Goal: Transaction & Acquisition: Purchase product/service

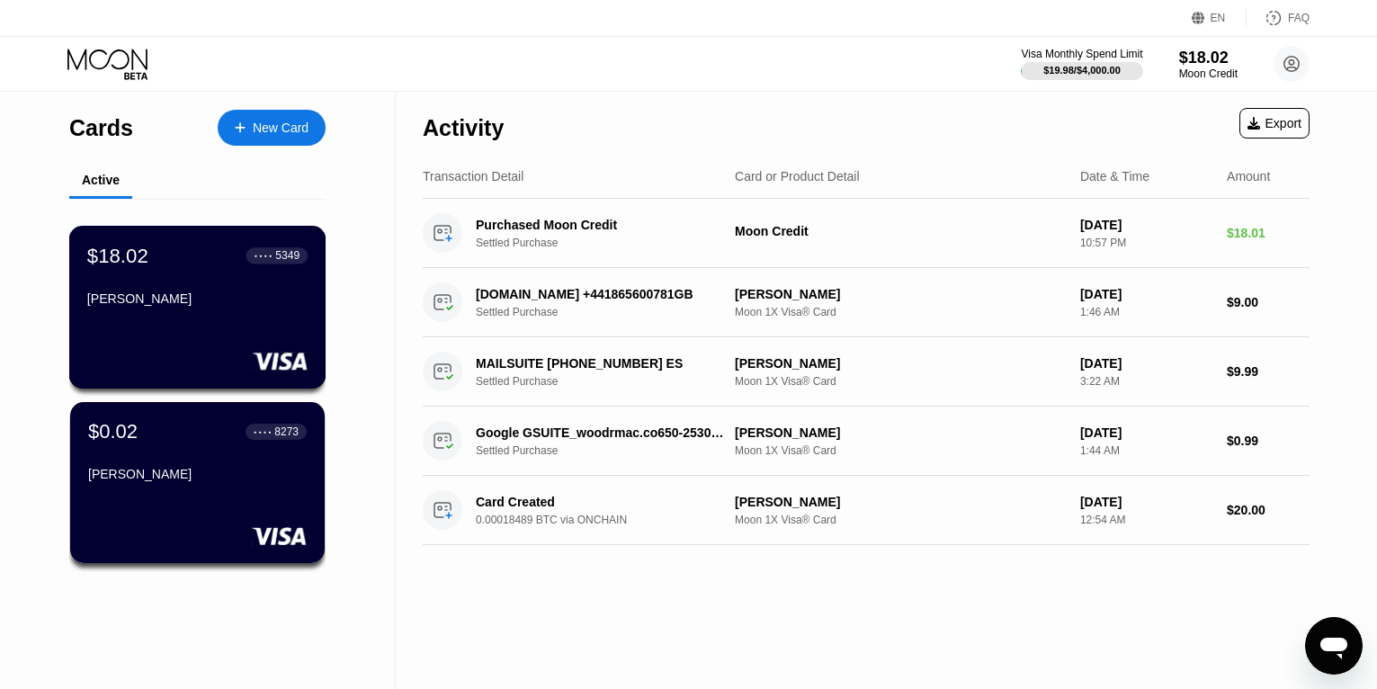
click at [210, 306] on div "[PERSON_NAME]" at bounding box center [197, 298] width 220 height 14
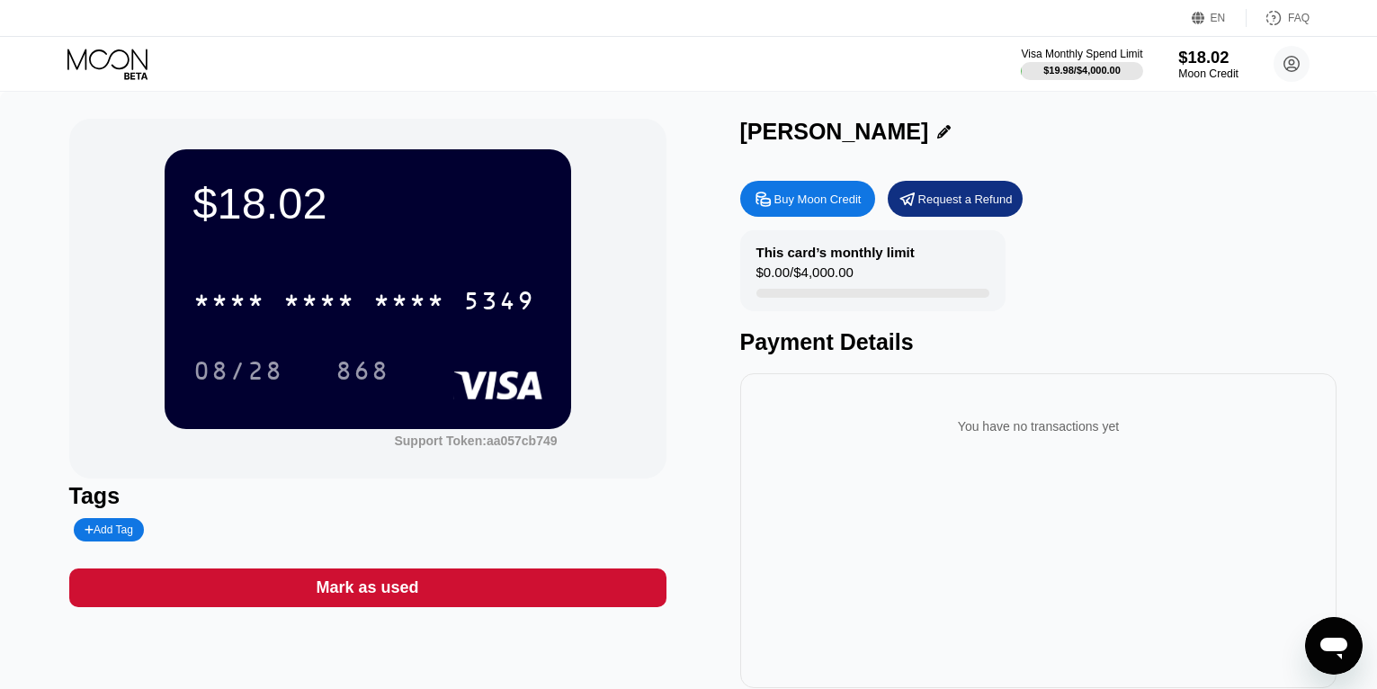
click at [1199, 64] on div "$18.02" at bounding box center [1208, 57] width 60 height 19
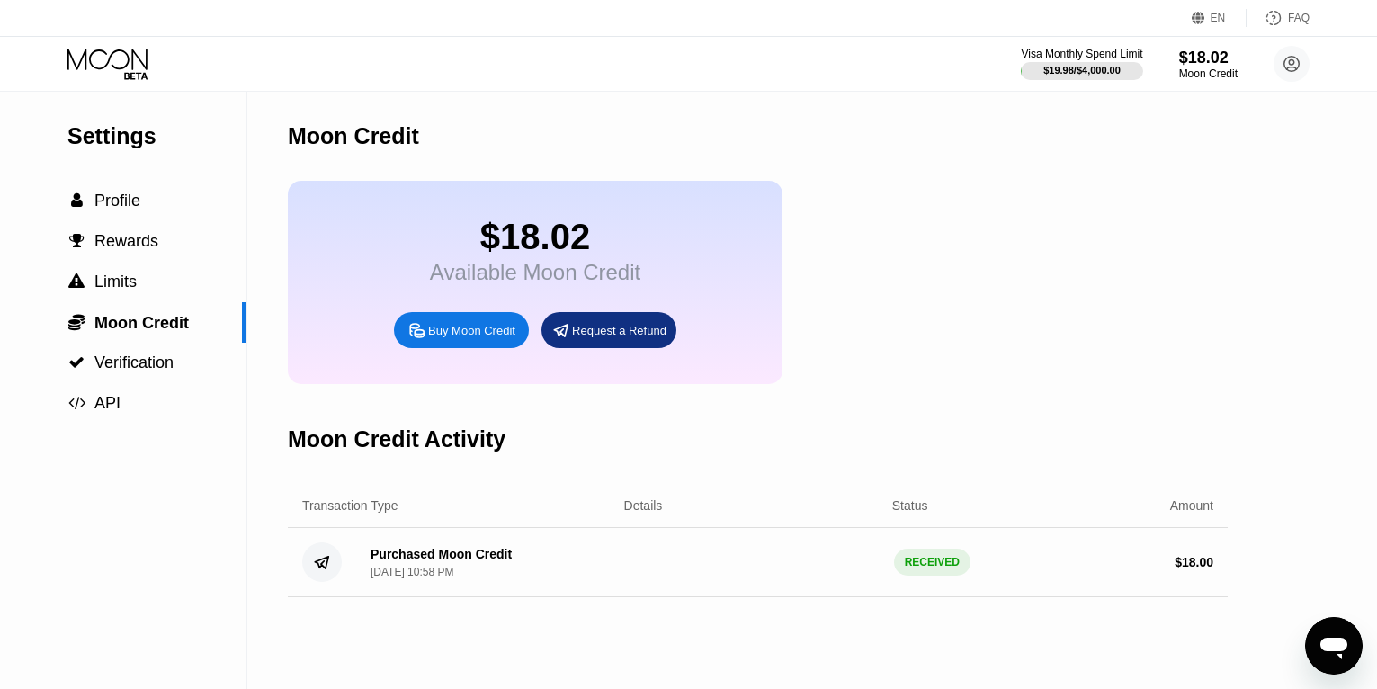
click at [504, 338] on div "Buy Moon Credit" at bounding box center [471, 330] width 87 height 15
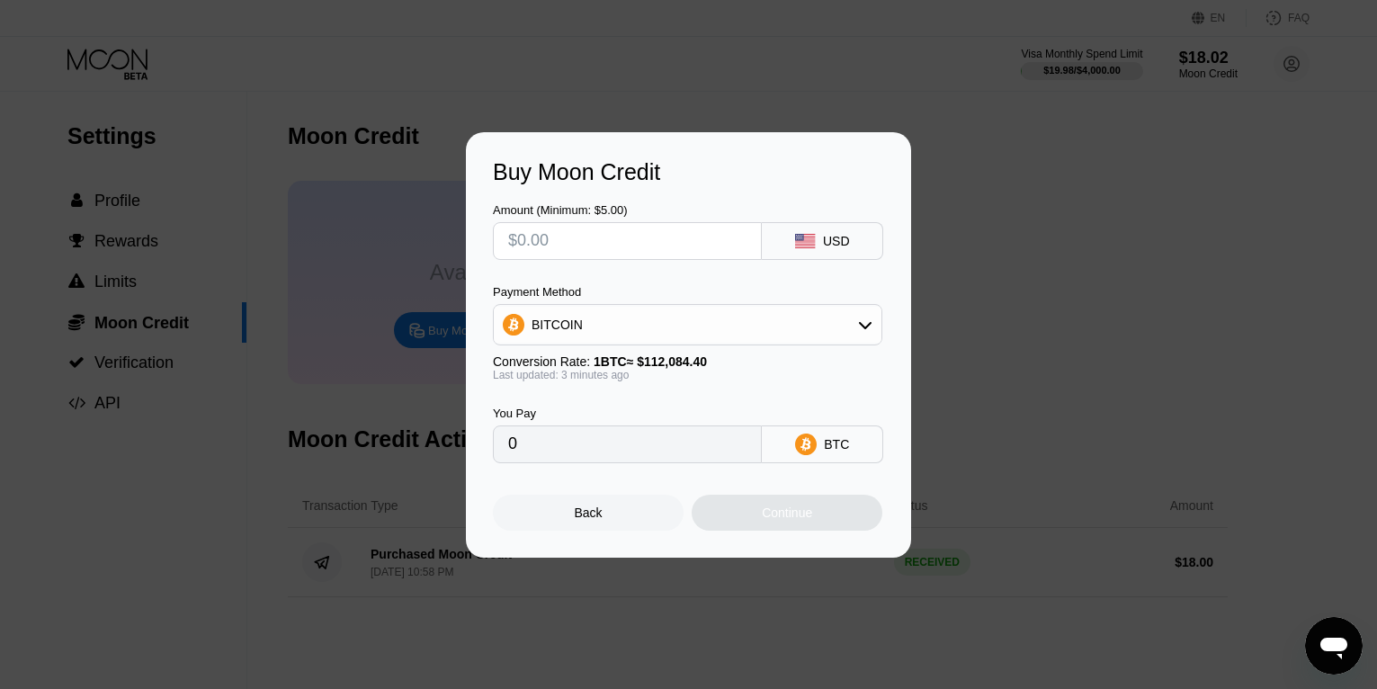
click at [654, 241] on input "text" at bounding box center [627, 241] width 238 height 36
type input "$7"
type input "0.00006251"
type input "$7"
click at [752, 522] on div "Continue" at bounding box center [786, 513] width 191 height 36
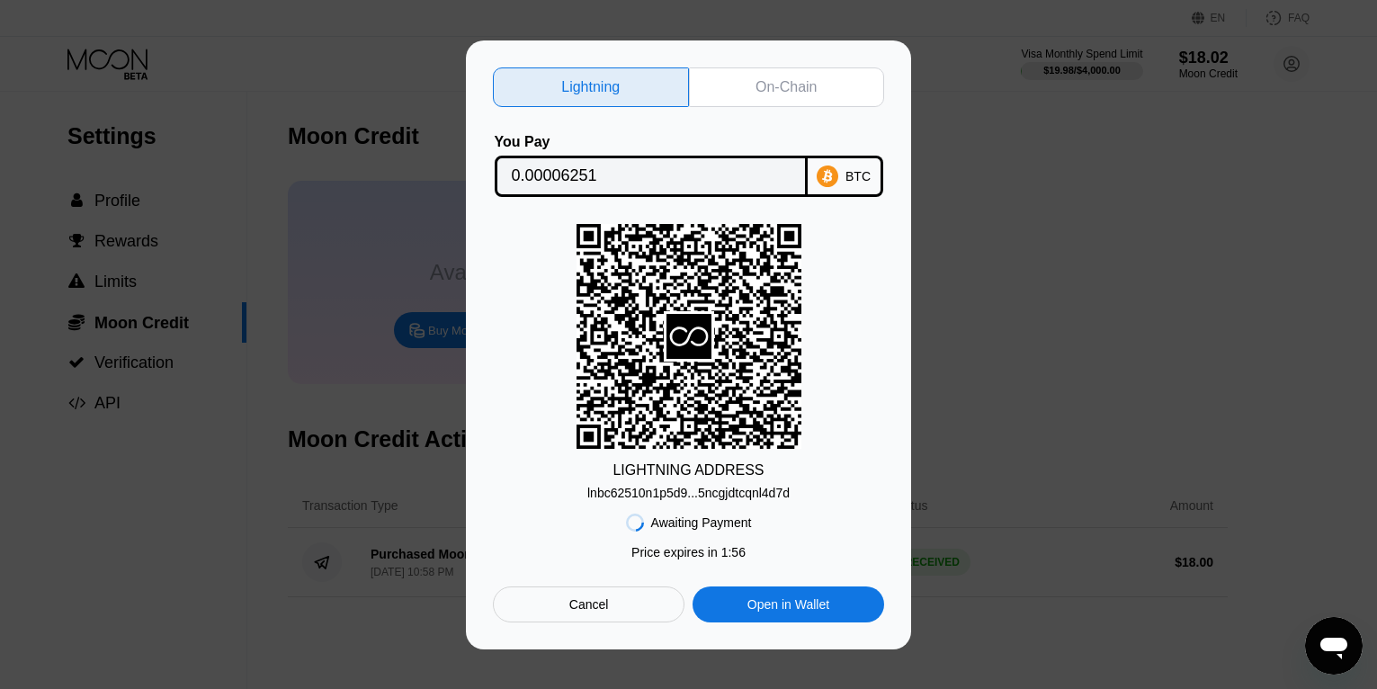
click at [798, 82] on div "On-Chain" at bounding box center [785, 87] width 61 height 18
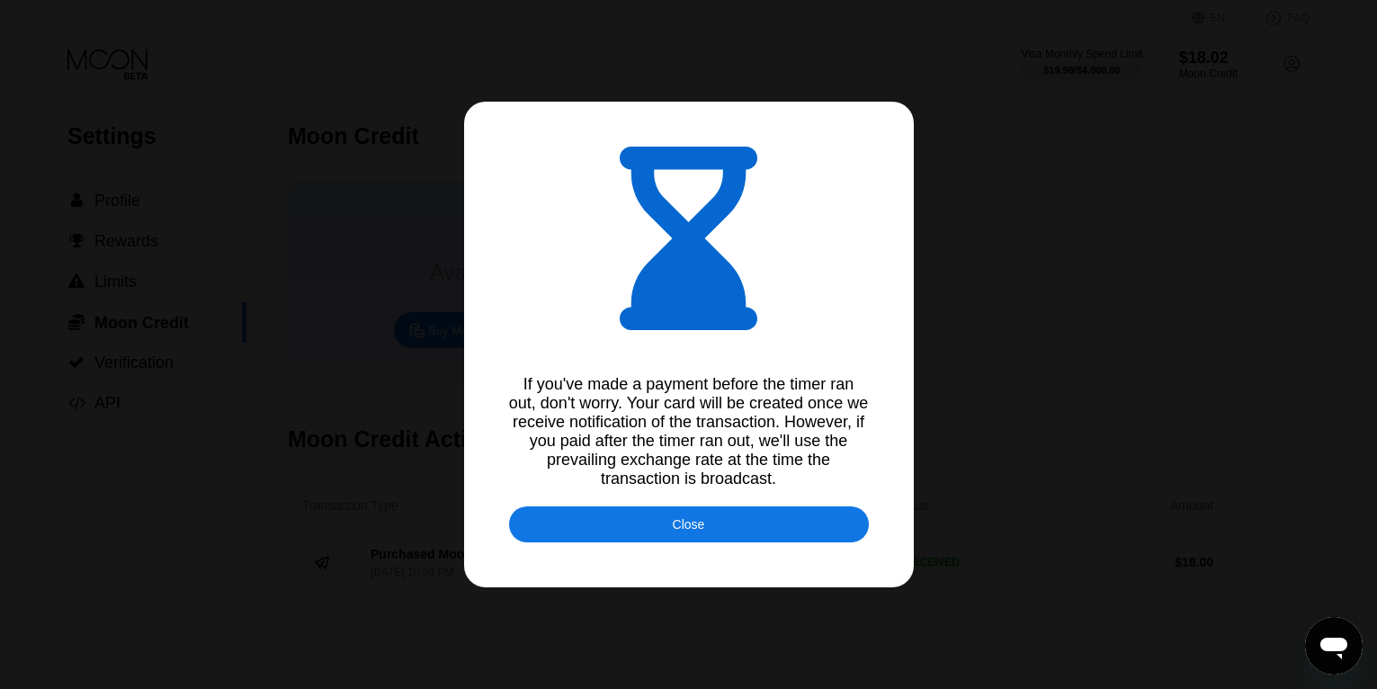
type input "0.00006254"
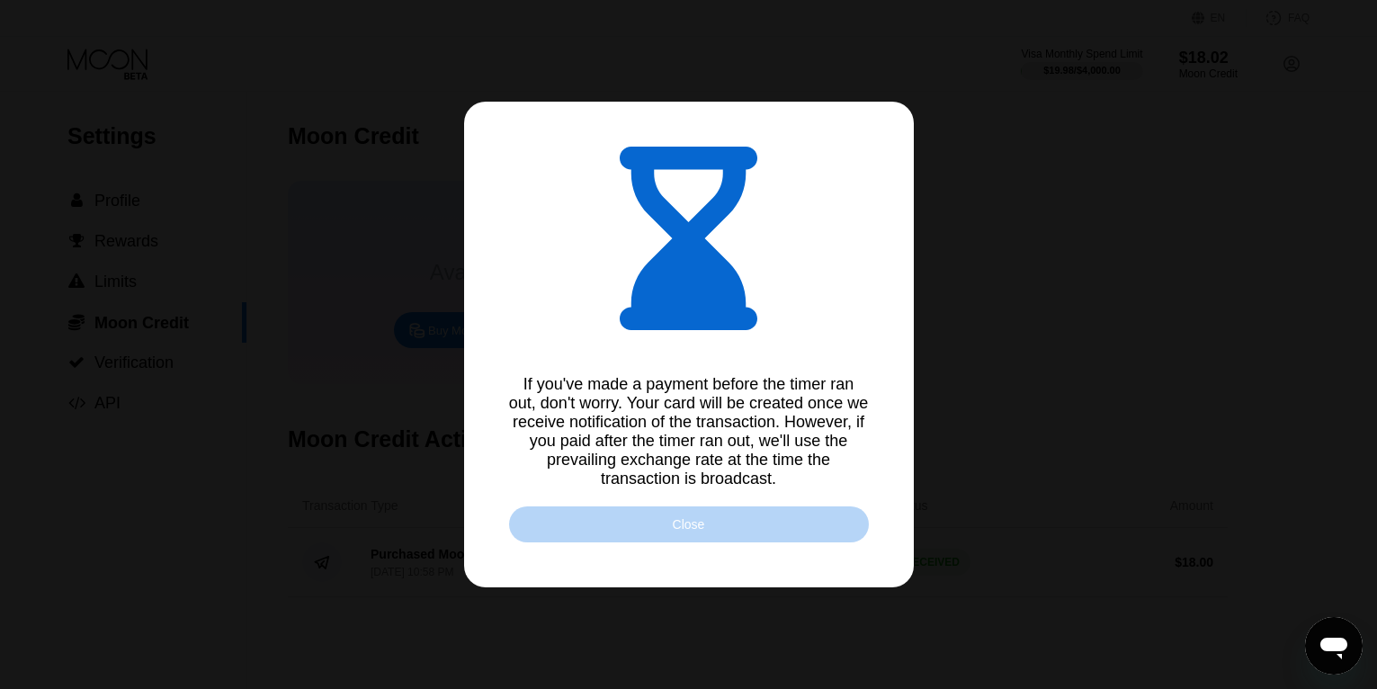
click at [697, 531] on div "Close" at bounding box center [689, 524] width 32 height 14
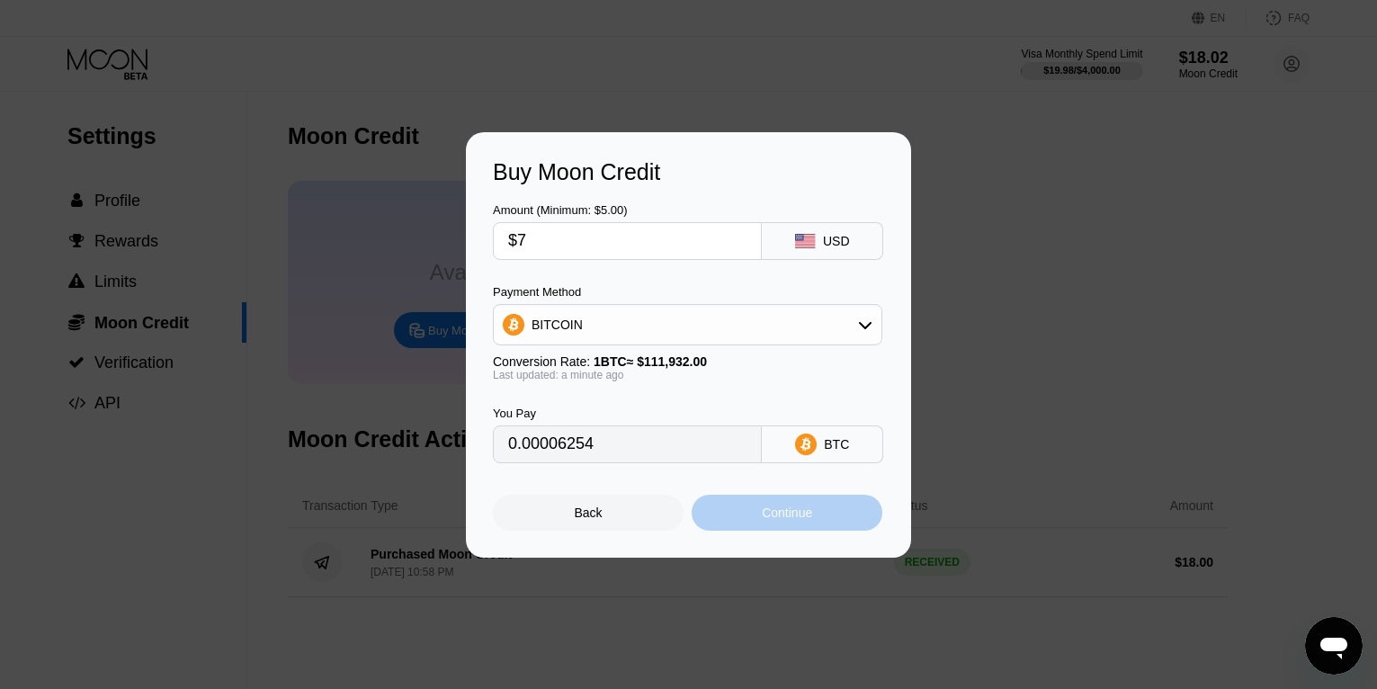
click at [791, 520] on div "Continue" at bounding box center [787, 512] width 50 height 14
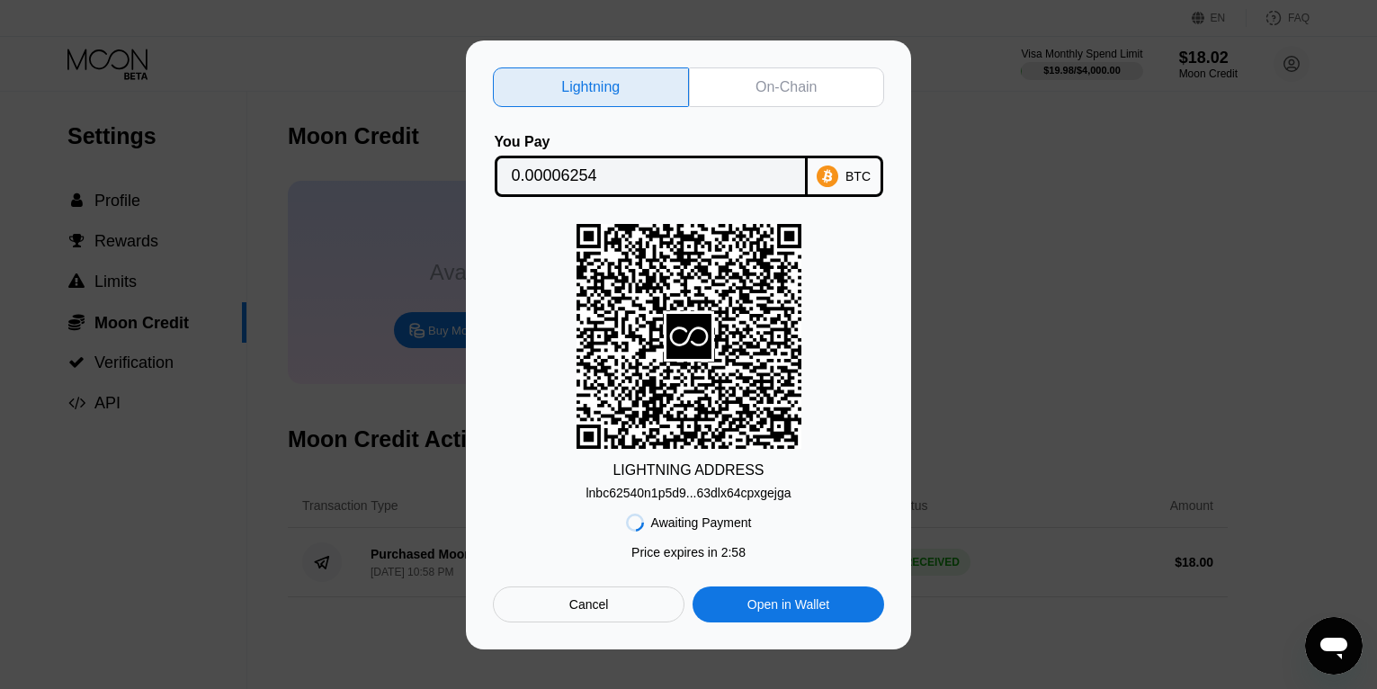
click at [784, 85] on div "On-Chain" at bounding box center [785, 87] width 61 height 18
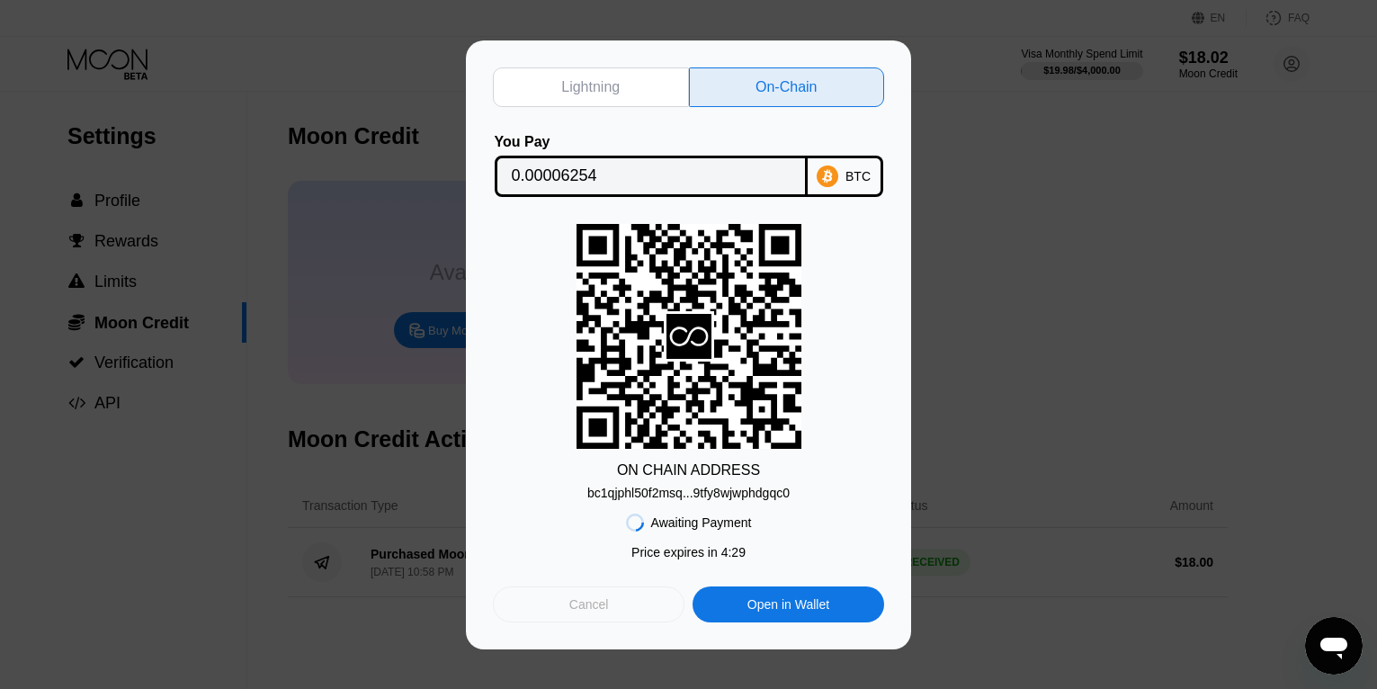
click at [578, 606] on div "Cancel" at bounding box center [589, 604] width 40 height 16
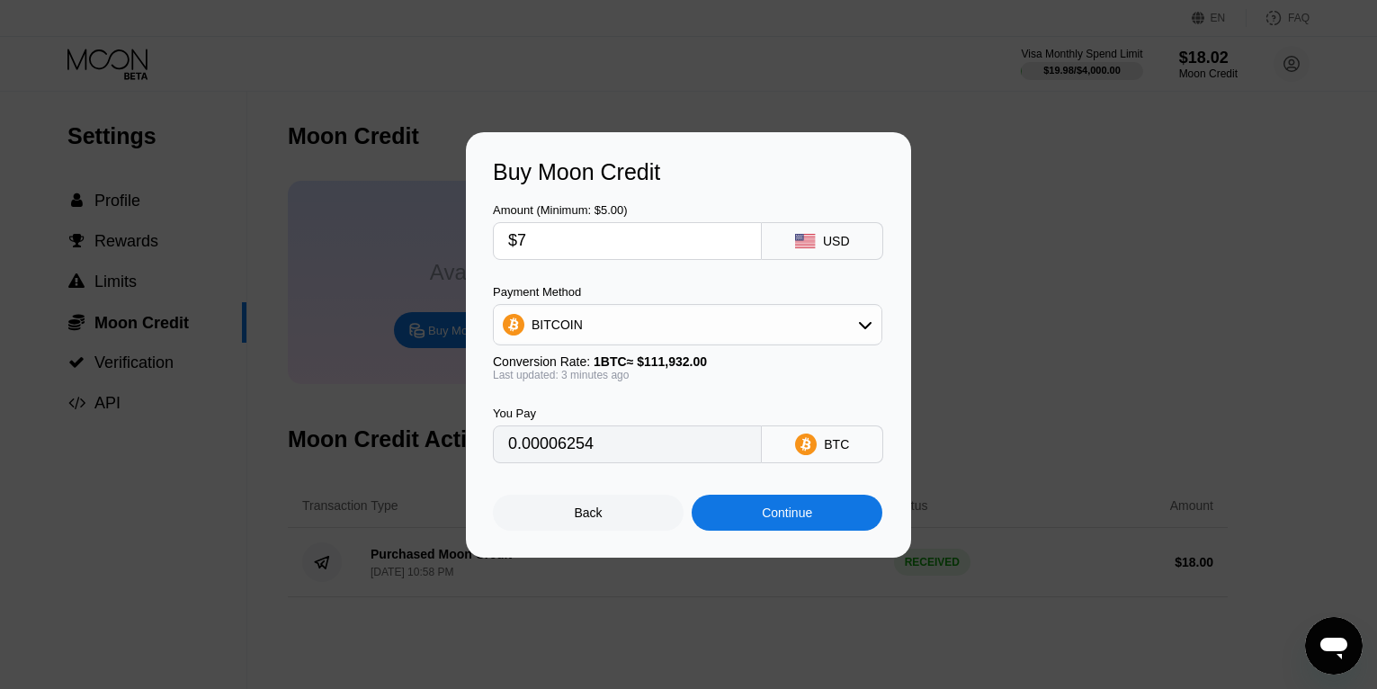
type input "0.00006257"
click at [575, 520] on div "Back" at bounding box center [589, 512] width 28 height 14
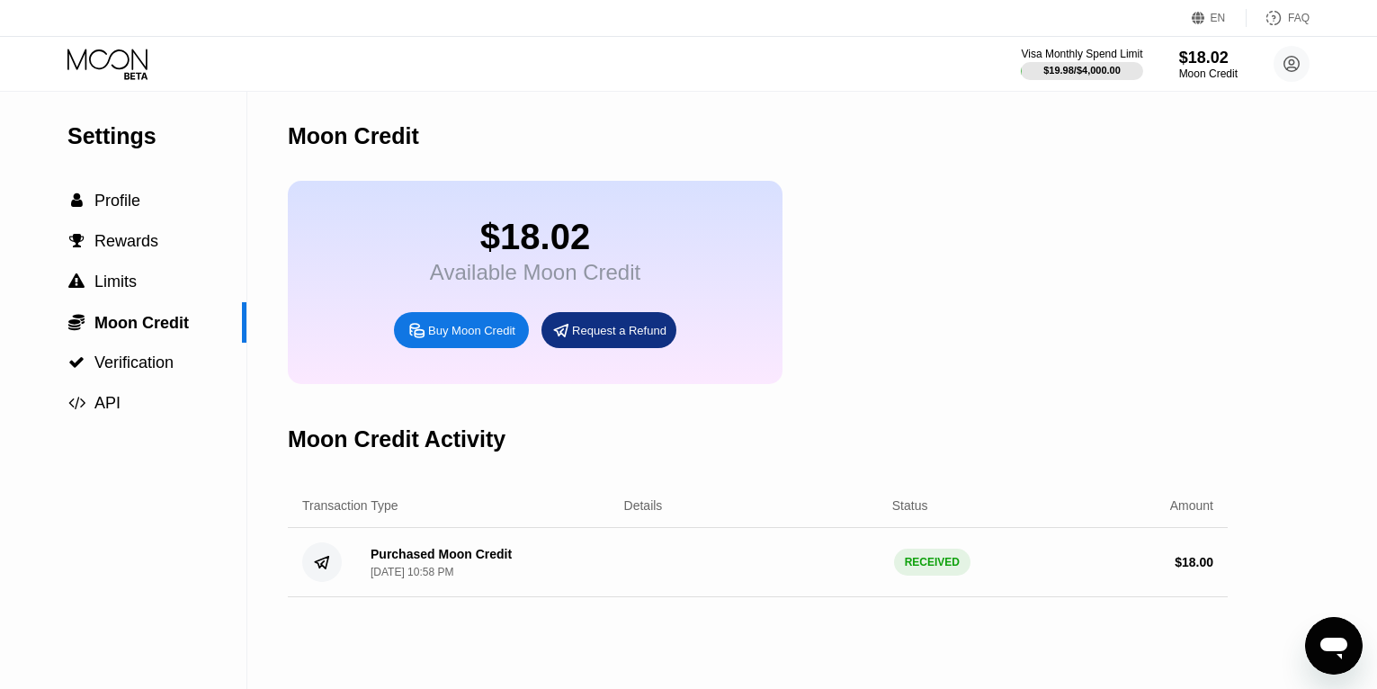
click at [467, 338] on div "Buy Moon Credit" at bounding box center [471, 330] width 87 height 15
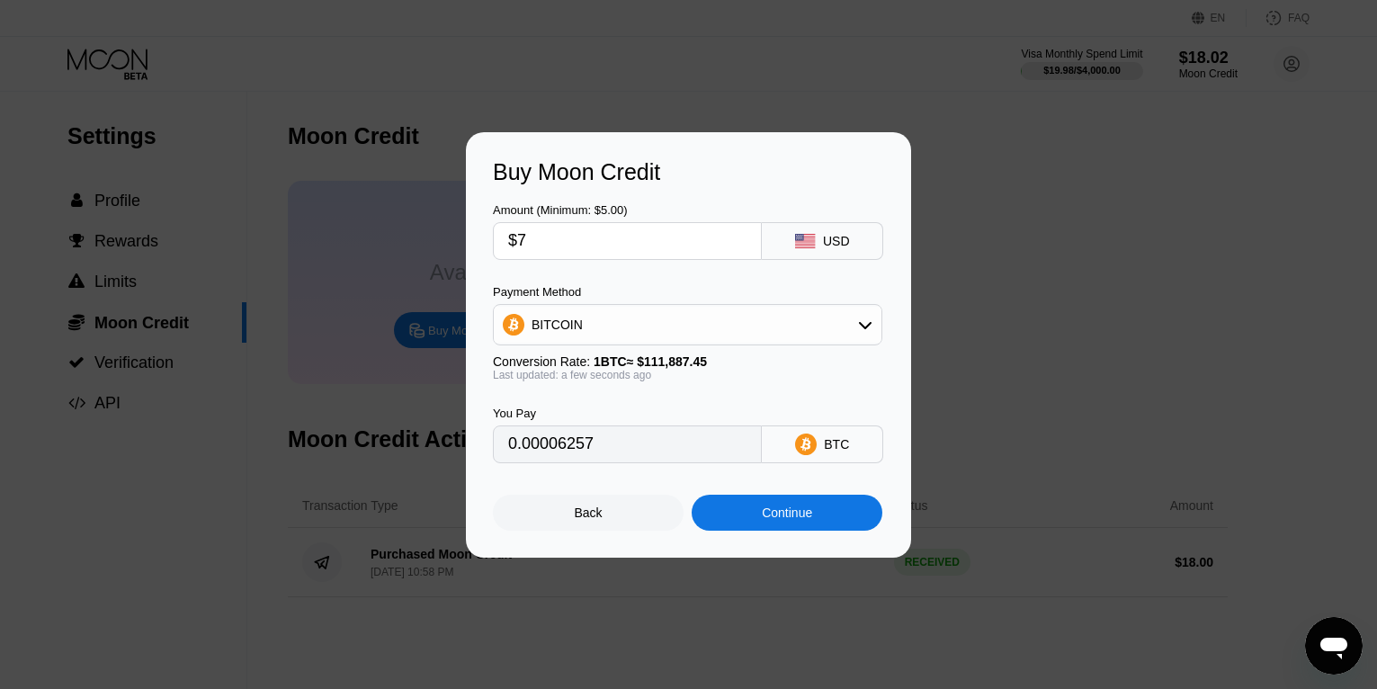
click at [534, 243] on input "$7" at bounding box center [627, 241] width 238 height 36
type input "0"
type input "$6"
type input "0.00005363"
type input "$6"
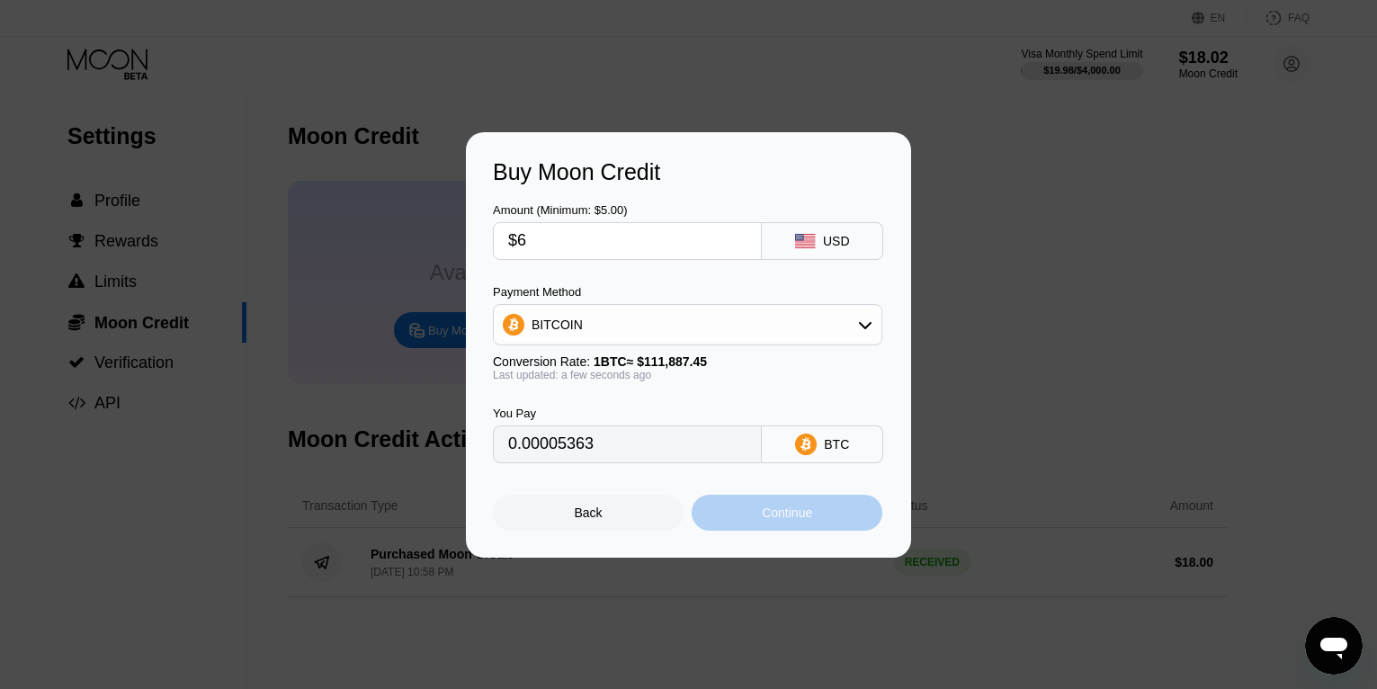
click at [777, 520] on div "Continue" at bounding box center [787, 512] width 50 height 14
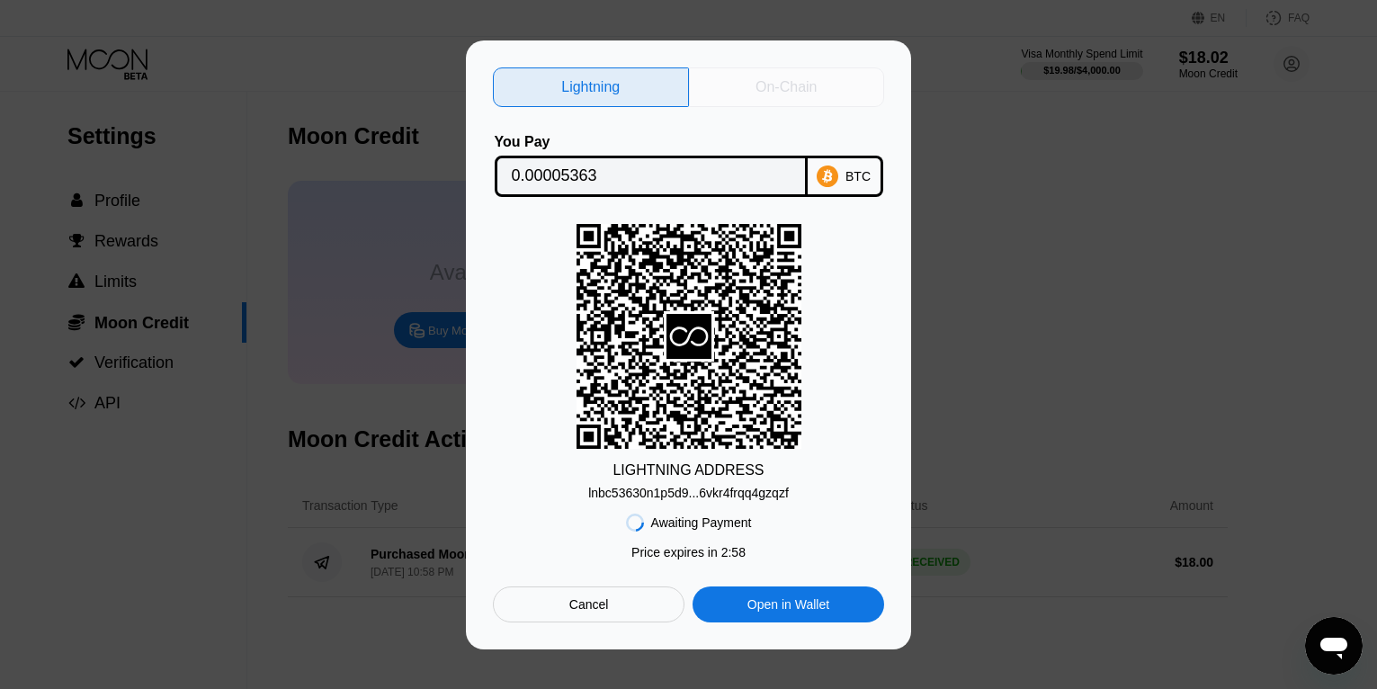
click at [799, 81] on div "On-Chain" at bounding box center [785, 87] width 61 height 18
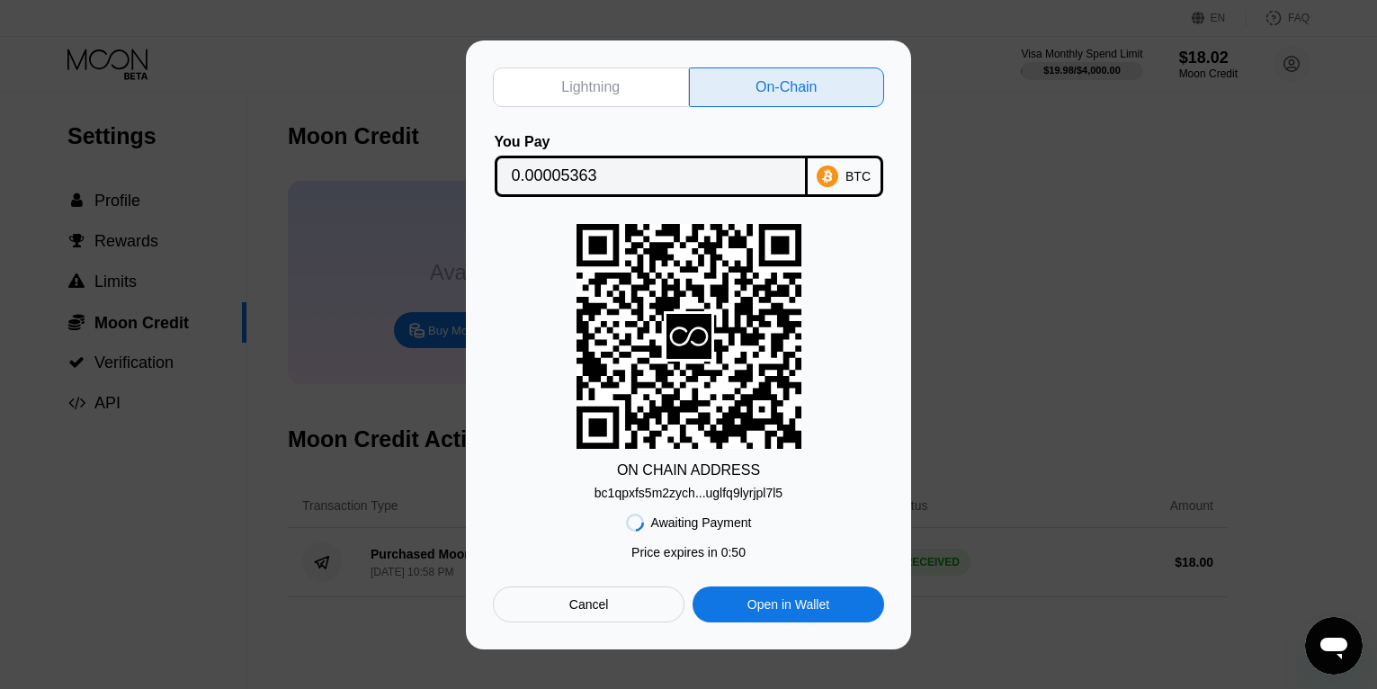
click at [876, 383] on div "ON CHAIN ADDRESS bc1qpxfs5m2zych...uglfq9lyrjpl7l5" at bounding box center [688, 362] width 391 height 276
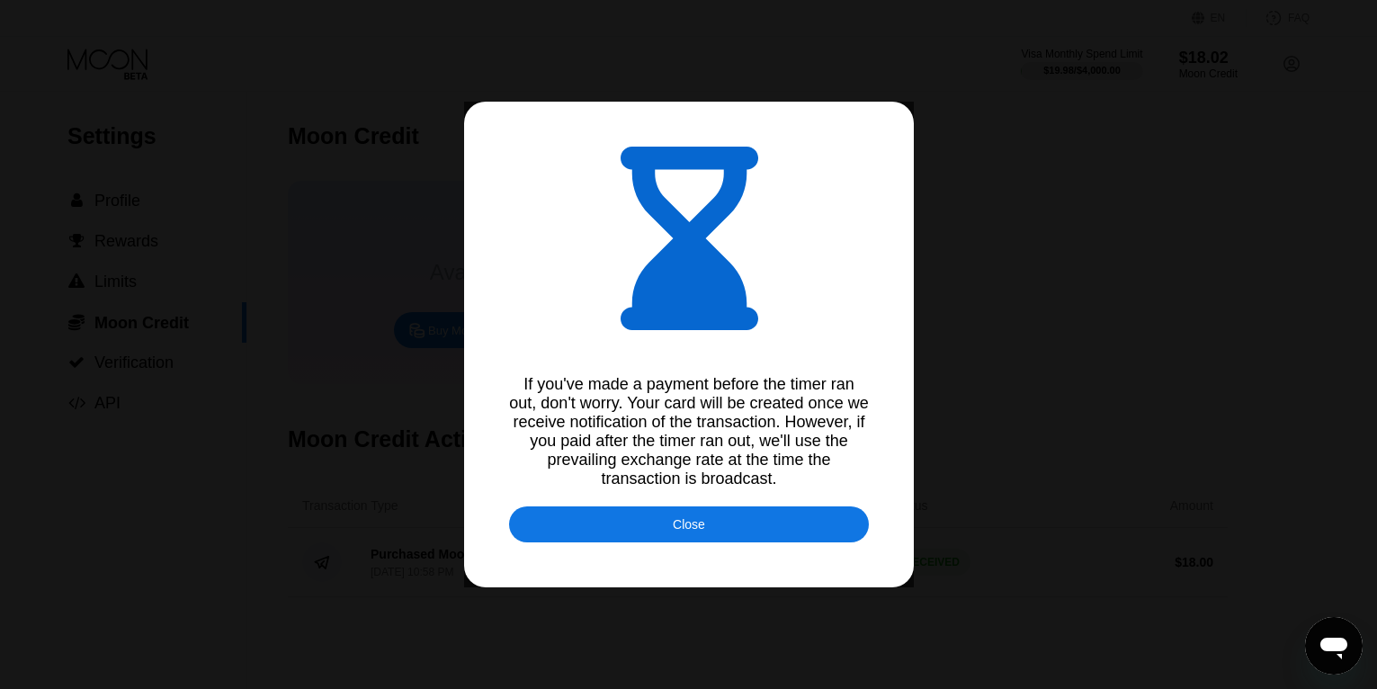
type input "0.00005360"
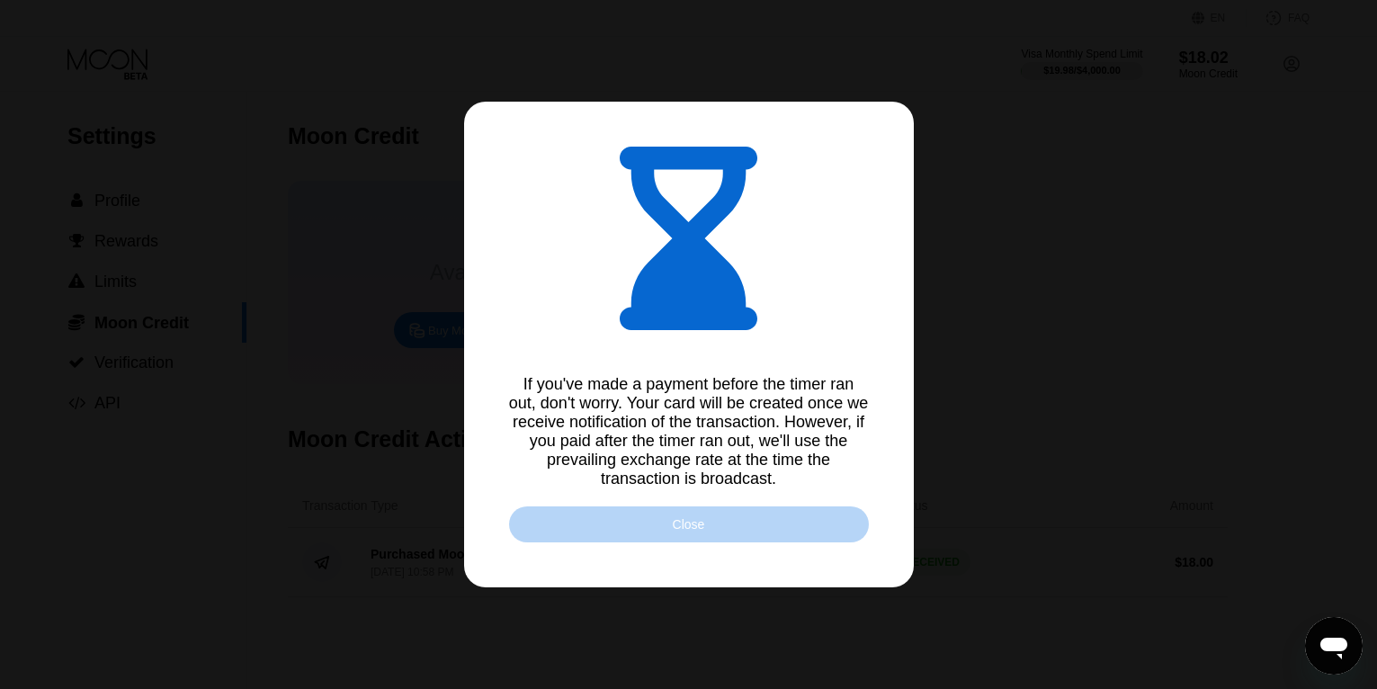
click at [697, 531] on div "Close" at bounding box center [689, 524] width 32 height 14
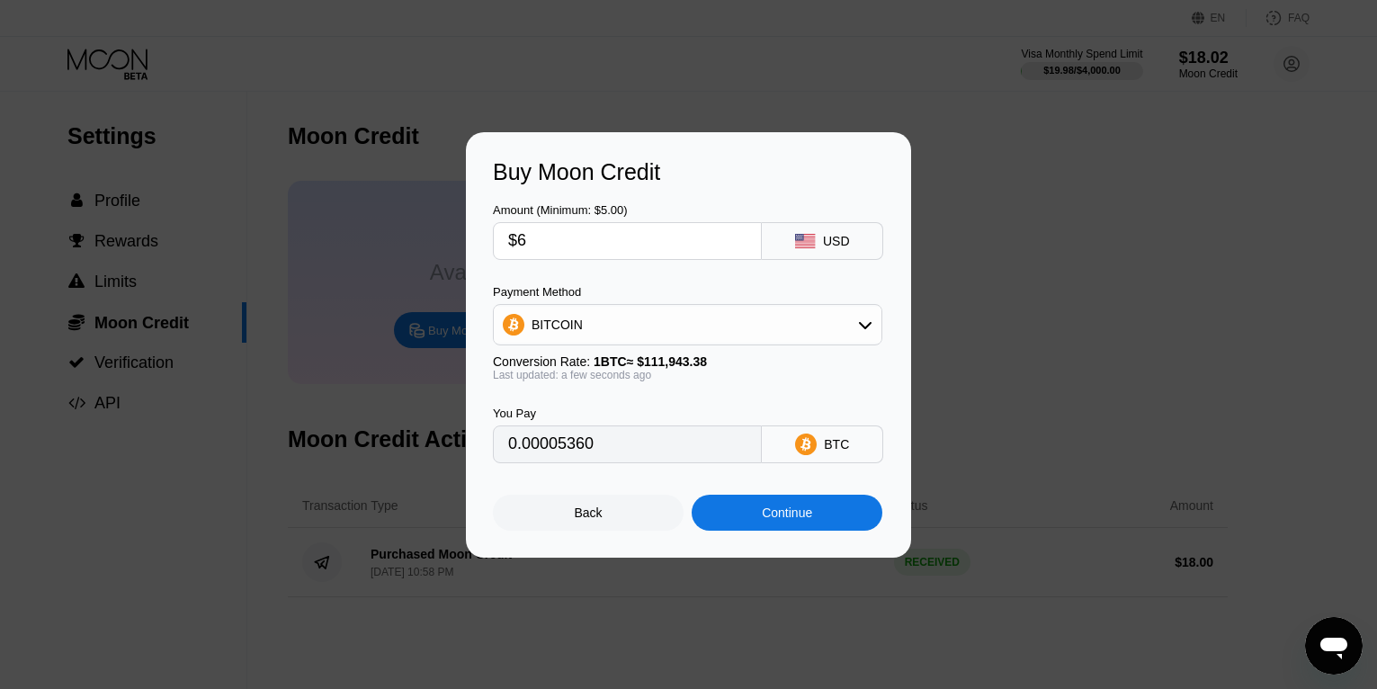
click at [234, 61] on div at bounding box center [695, 344] width 1390 height 689
click at [602, 518] on div "Back" at bounding box center [588, 513] width 191 height 36
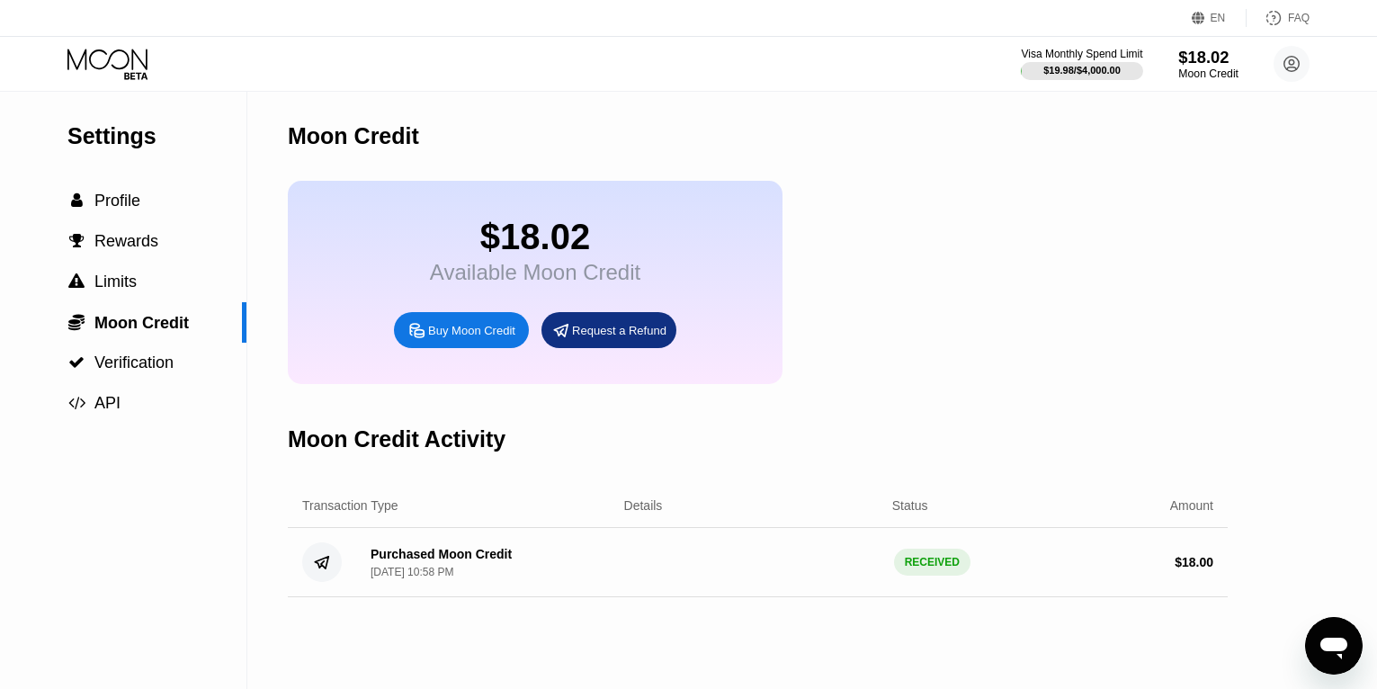
click at [1196, 58] on div "$18.02" at bounding box center [1208, 57] width 60 height 19
click at [115, 57] on icon at bounding box center [109, 64] width 84 height 31
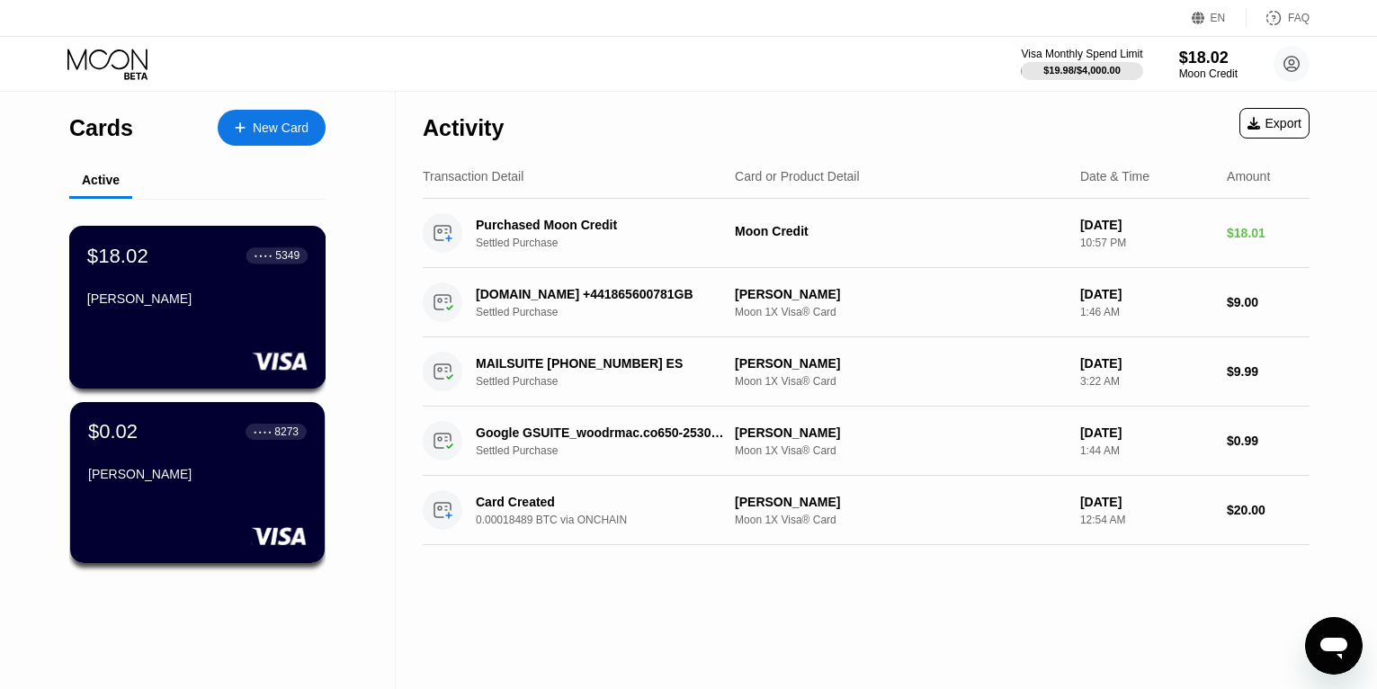
click at [246, 257] on div "● ● ● ● 5349" at bounding box center [277, 255] width 62 height 16
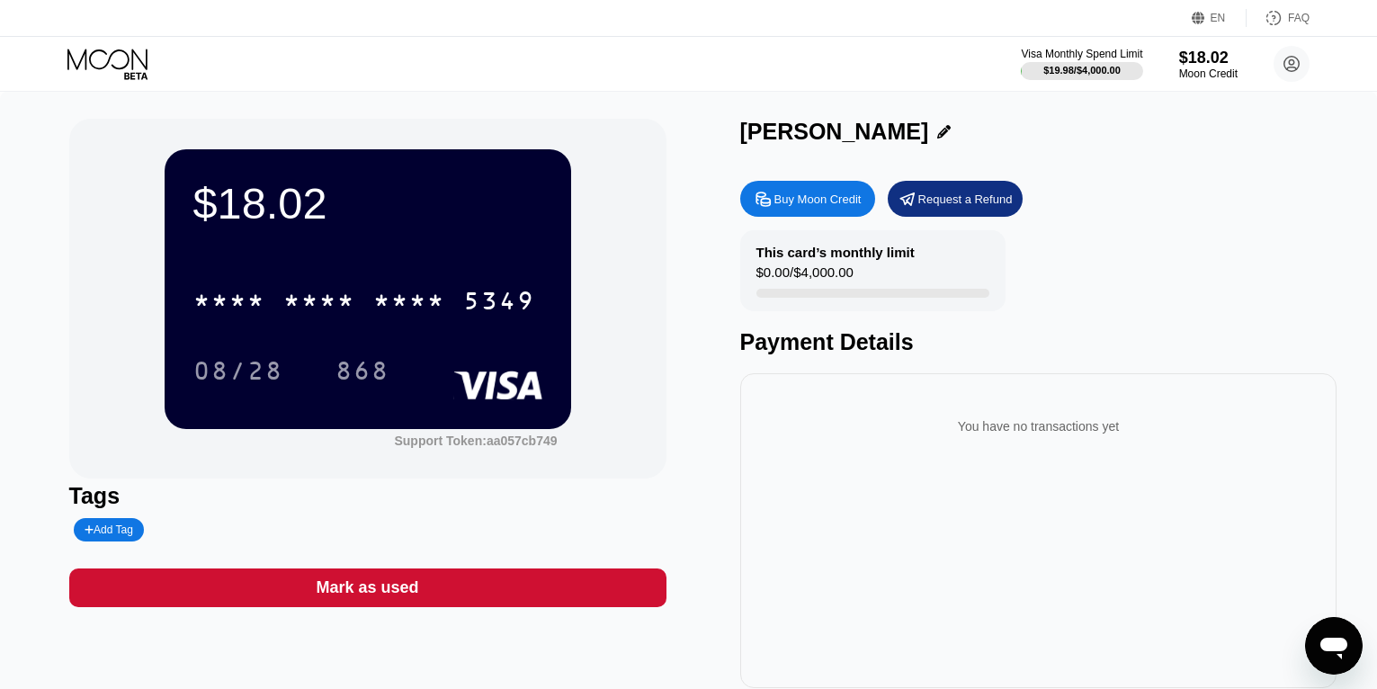
click at [131, 67] on icon at bounding box center [109, 64] width 84 height 31
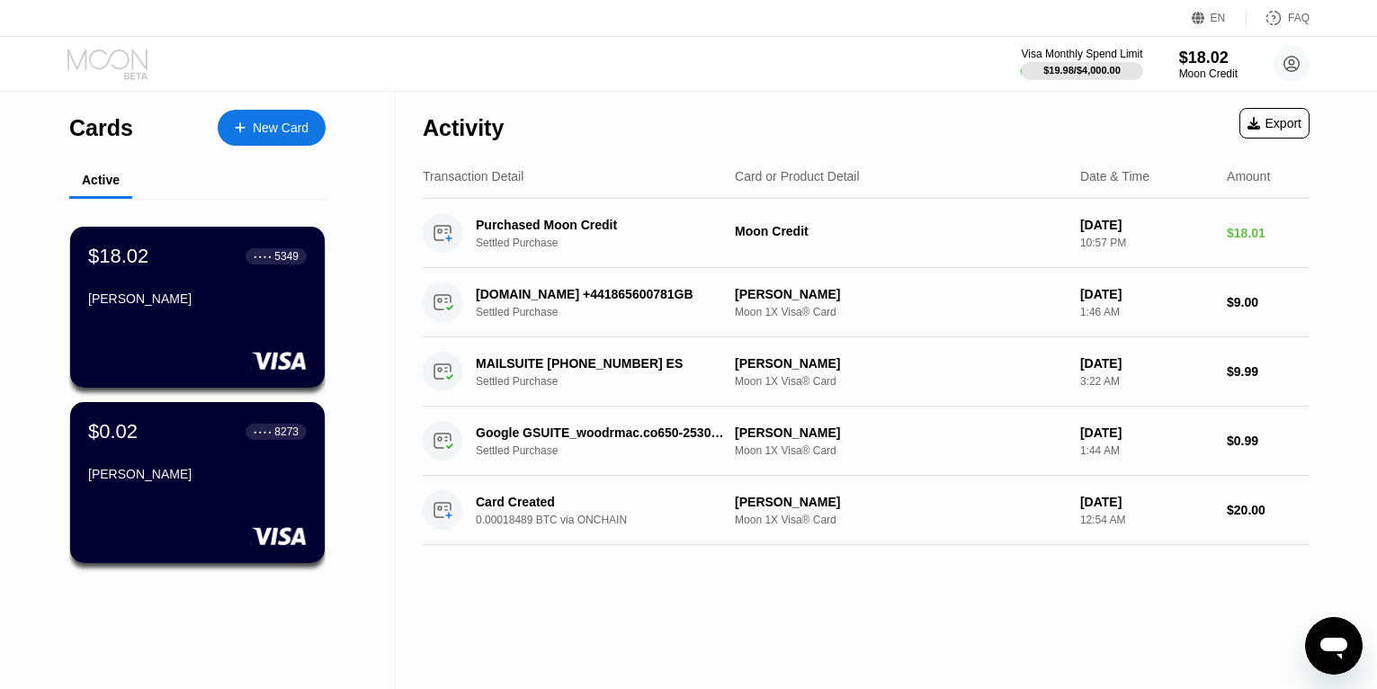
click at [126, 55] on icon at bounding box center [109, 64] width 84 height 31
click at [1288, 65] on circle at bounding box center [1291, 64] width 36 height 36
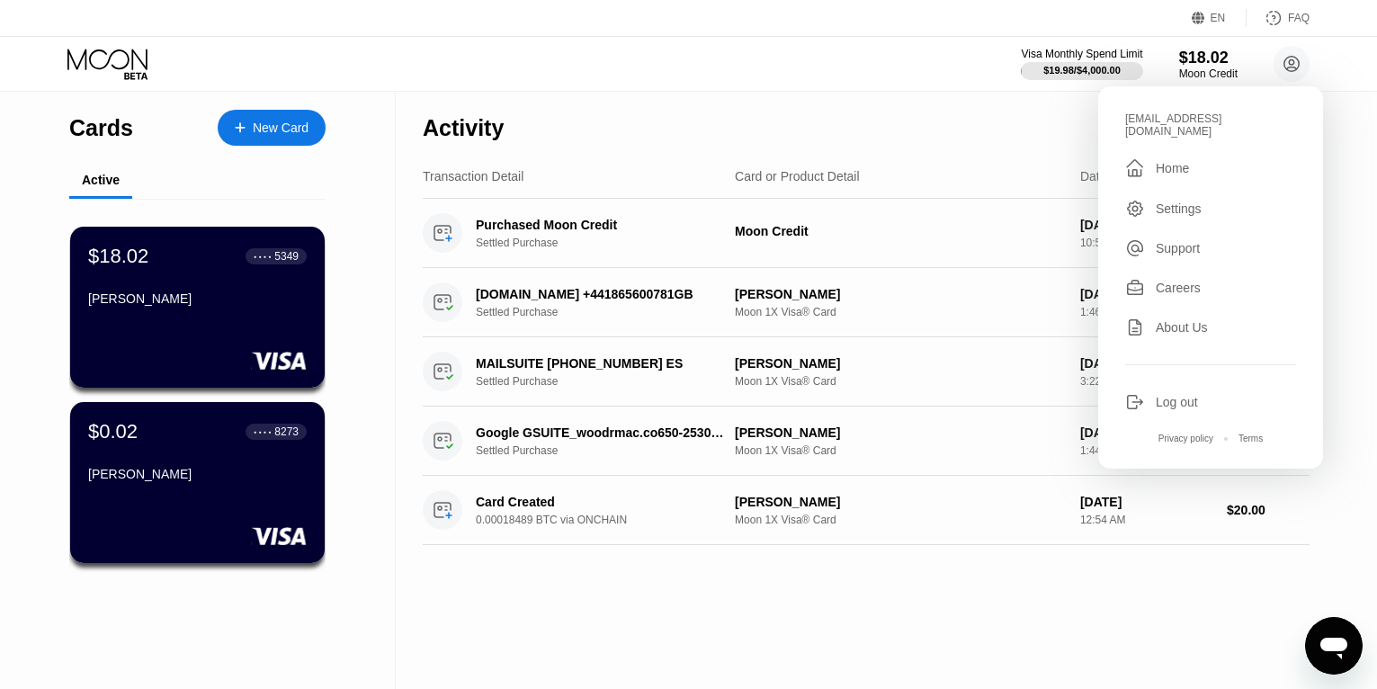
click at [849, 123] on div "Activity Export" at bounding box center [866, 123] width 887 height 63
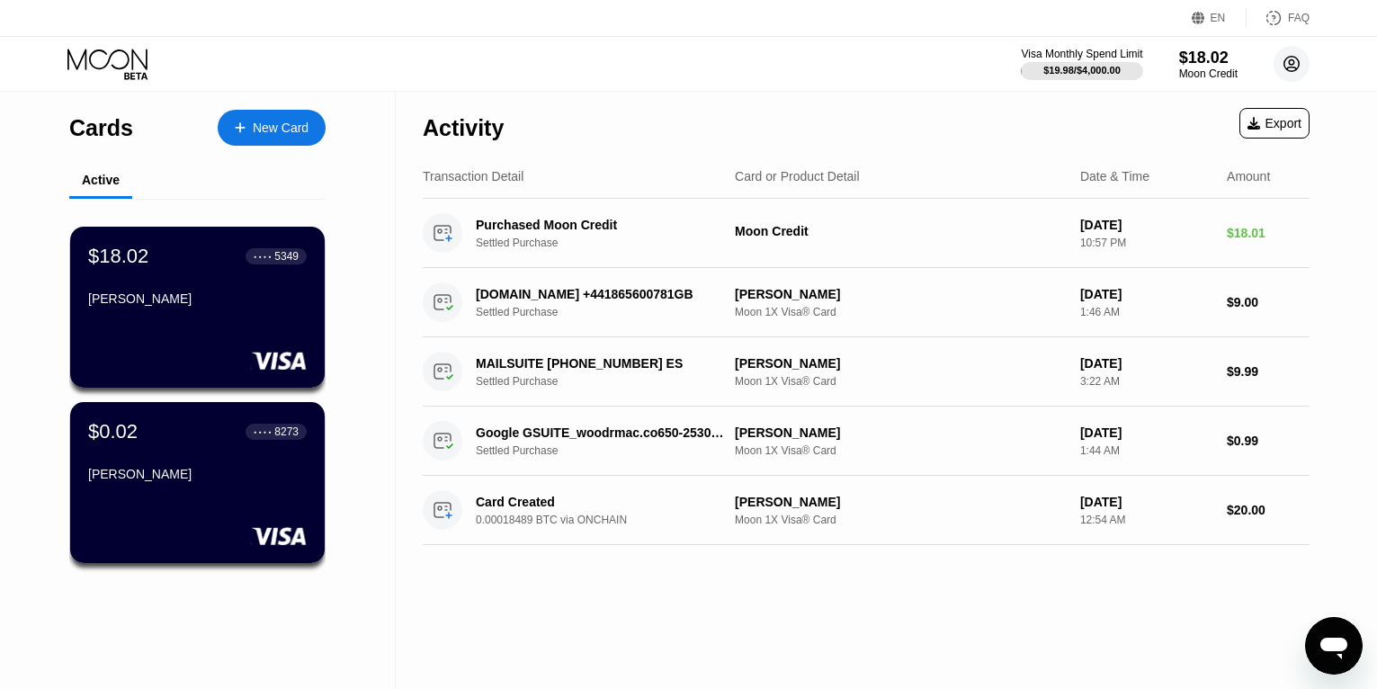
click at [1295, 63] on circle at bounding box center [1291, 64] width 36 height 36
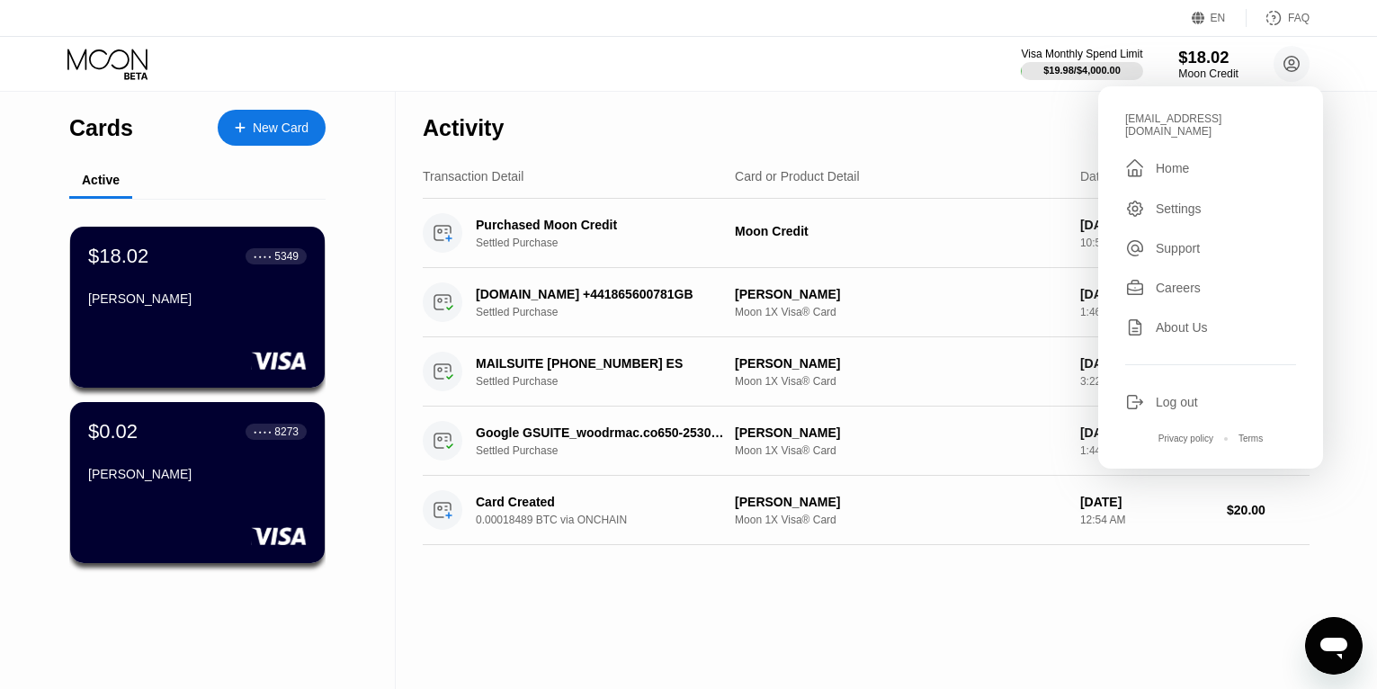
click at [1194, 68] on div "Moon Credit" at bounding box center [1208, 73] width 60 height 13
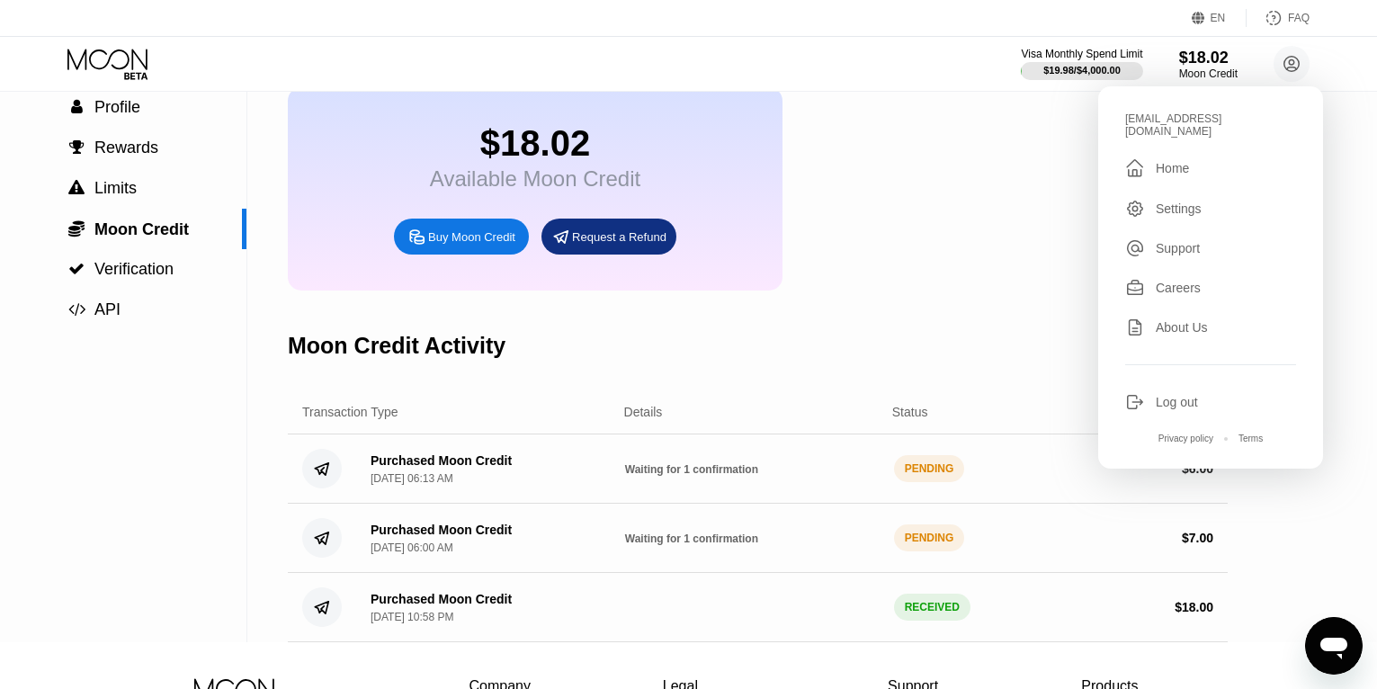
scroll to position [180, 0]
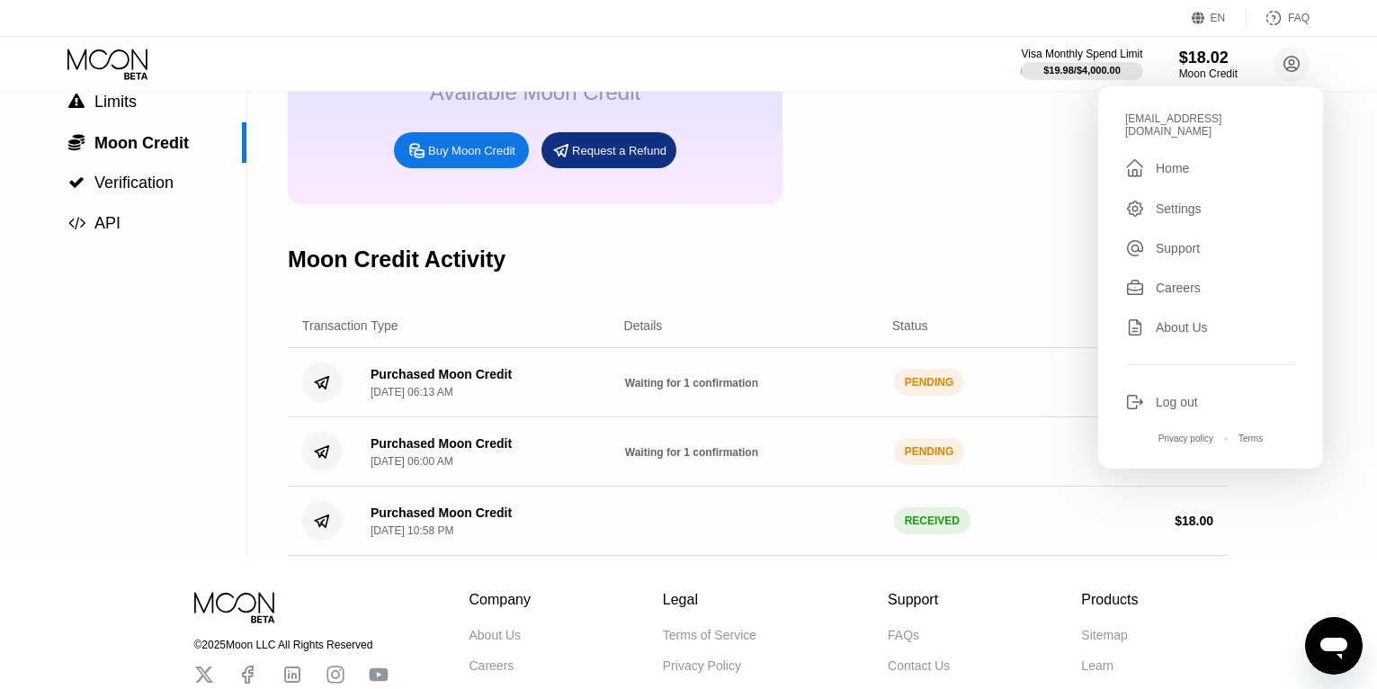
click at [1028, 186] on div "$18.02 Available Moon Credit Buy Moon Credit Request a Refund" at bounding box center [758, 102] width 940 height 203
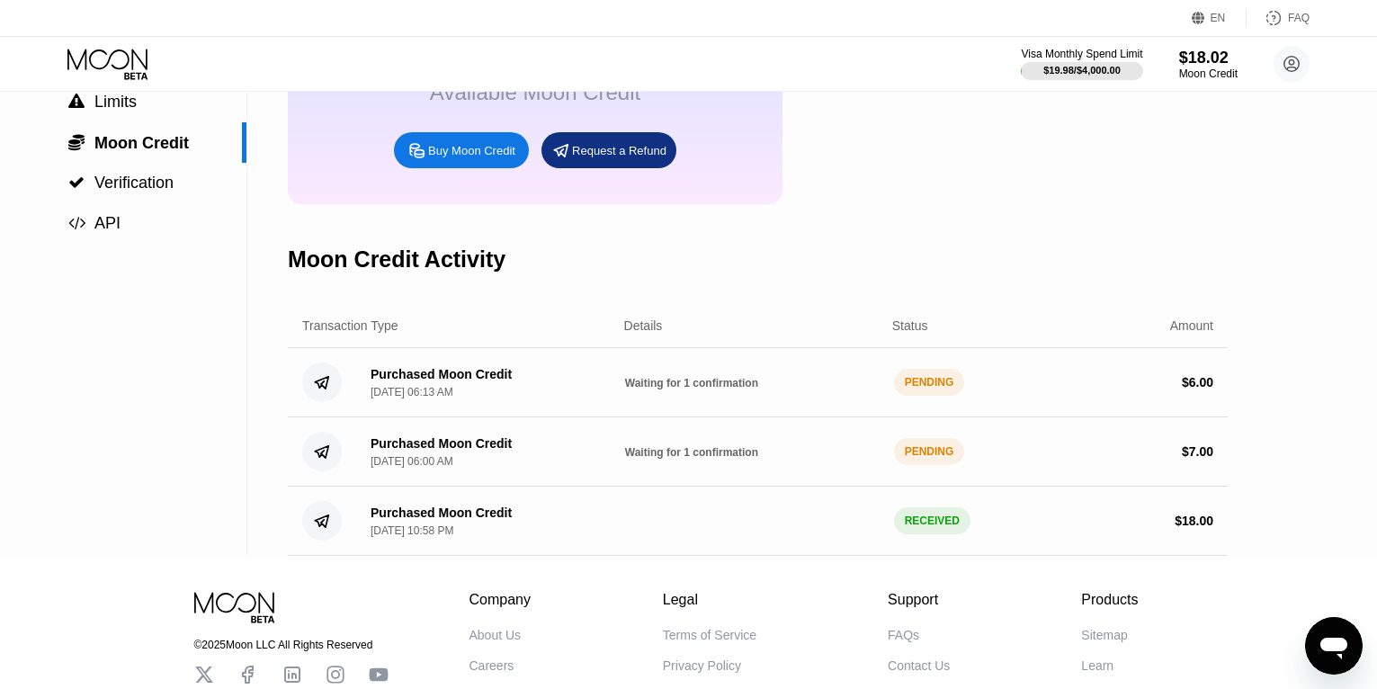
click at [920, 396] on div "PENDING" at bounding box center [929, 382] width 71 height 27
click at [724, 389] on span "Waiting for 1 confirmation" at bounding box center [691, 383] width 133 height 13
click at [762, 459] on div "Waiting for 1 confirmation" at bounding box center [752, 451] width 254 height 14
click at [326, 467] on circle at bounding box center [322, 452] width 40 height 40
click at [168, 152] on span "Moon Credit" at bounding box center [141, 143] width 94 height 18
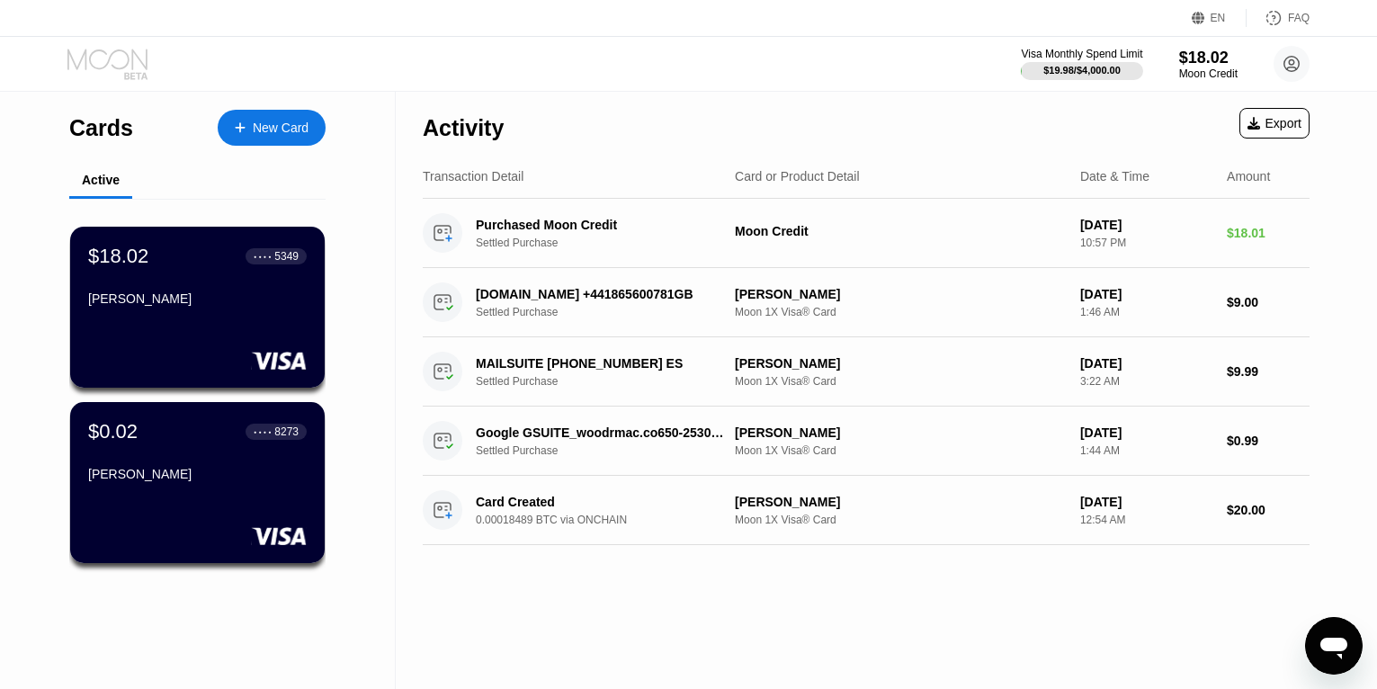
click at [125, 58] on icon at bounding box center [109, 64] width 84 height 31
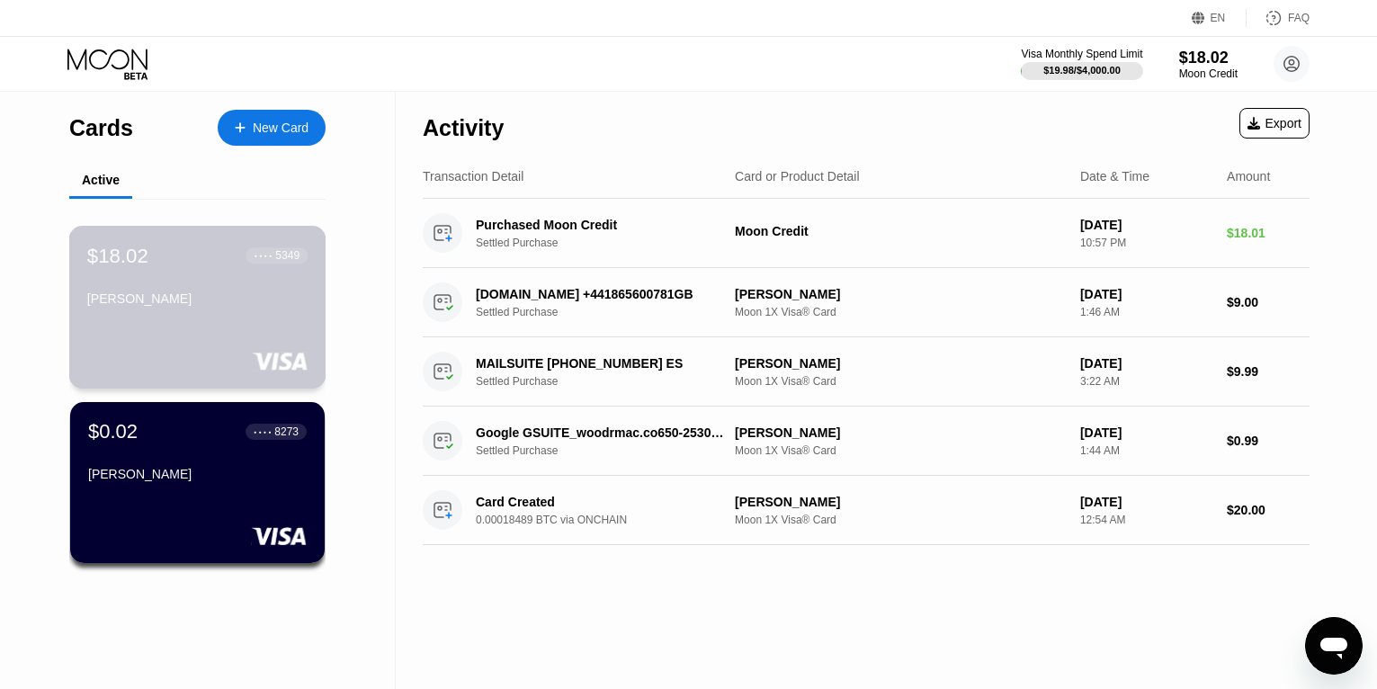
click at [208, 267] on div "$18.02 ● ● ● ● 5349" at bounding box center [197, 255] width 220 height 23
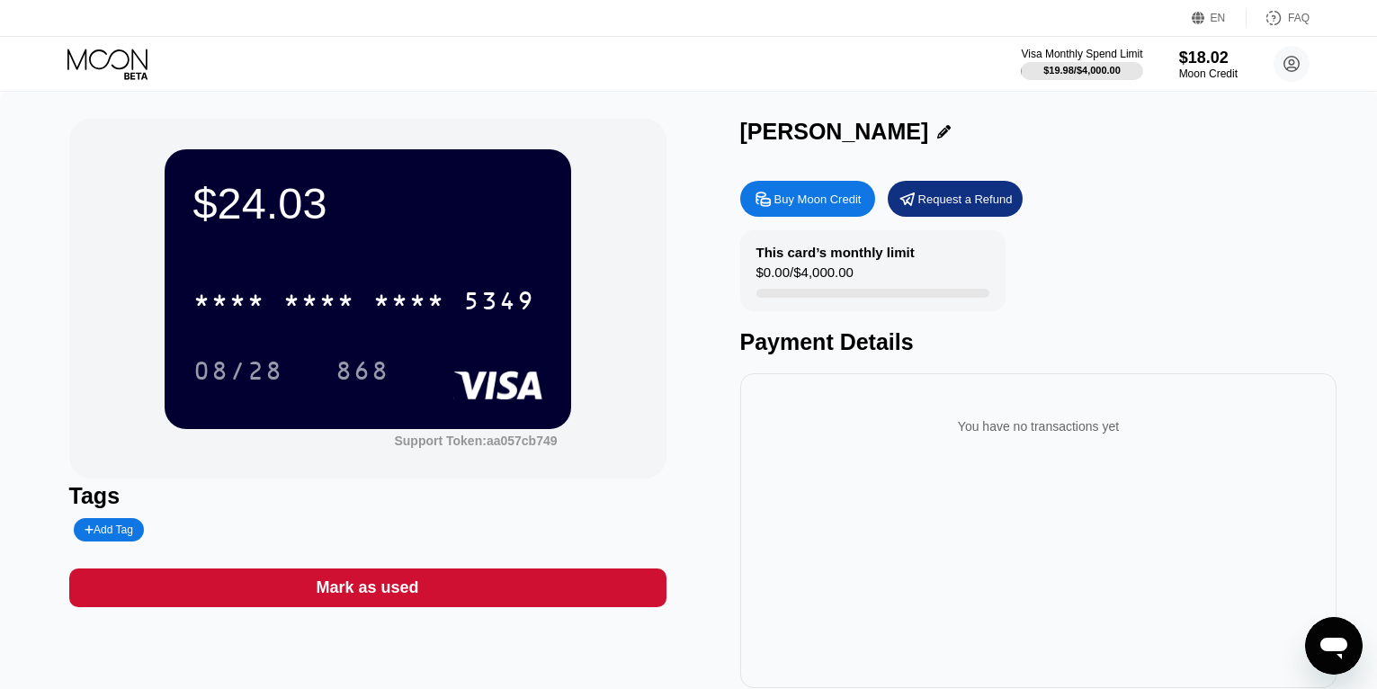
click at [334, 262] on div "$24.03 * * * * * * * * * * * * 5349 08/28 868" at bounding box center [368, 288] width 406 height 279
click at [128, 62] on icon at bounding box center [107, 59] width 80 height 21
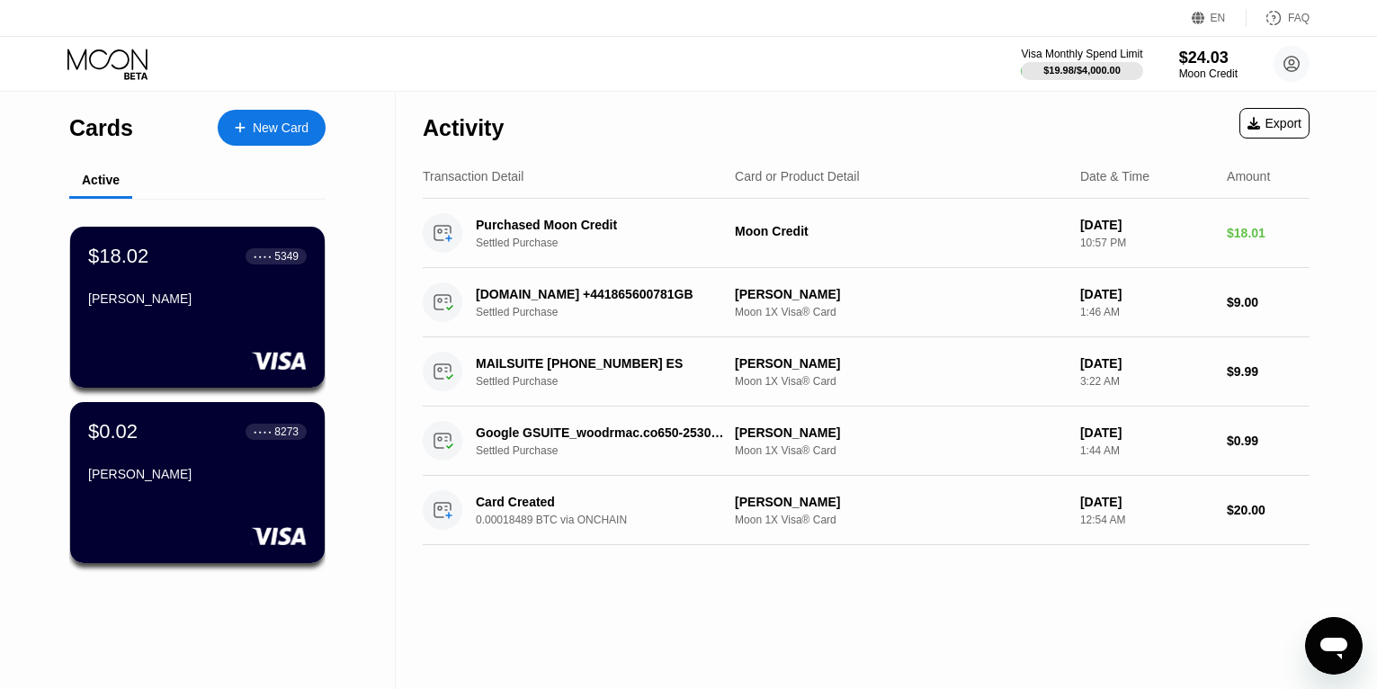
click at [162, 280] on div "$18.02 ● ● ● ● 5349 [PERSON_NAME]" at bounding box center [197, 279] width 218 height 68
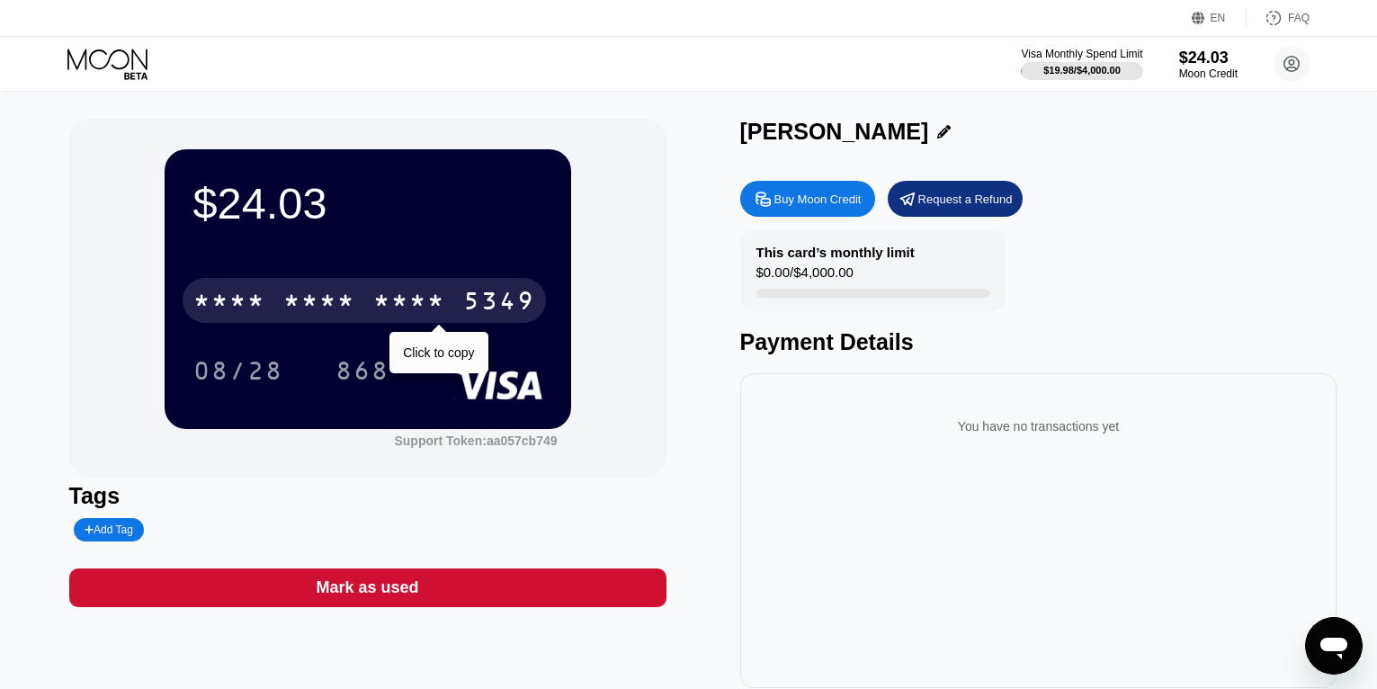
click at [340, 300] on div "* * * *" at bounding box center [319, 303] width 72 height 29
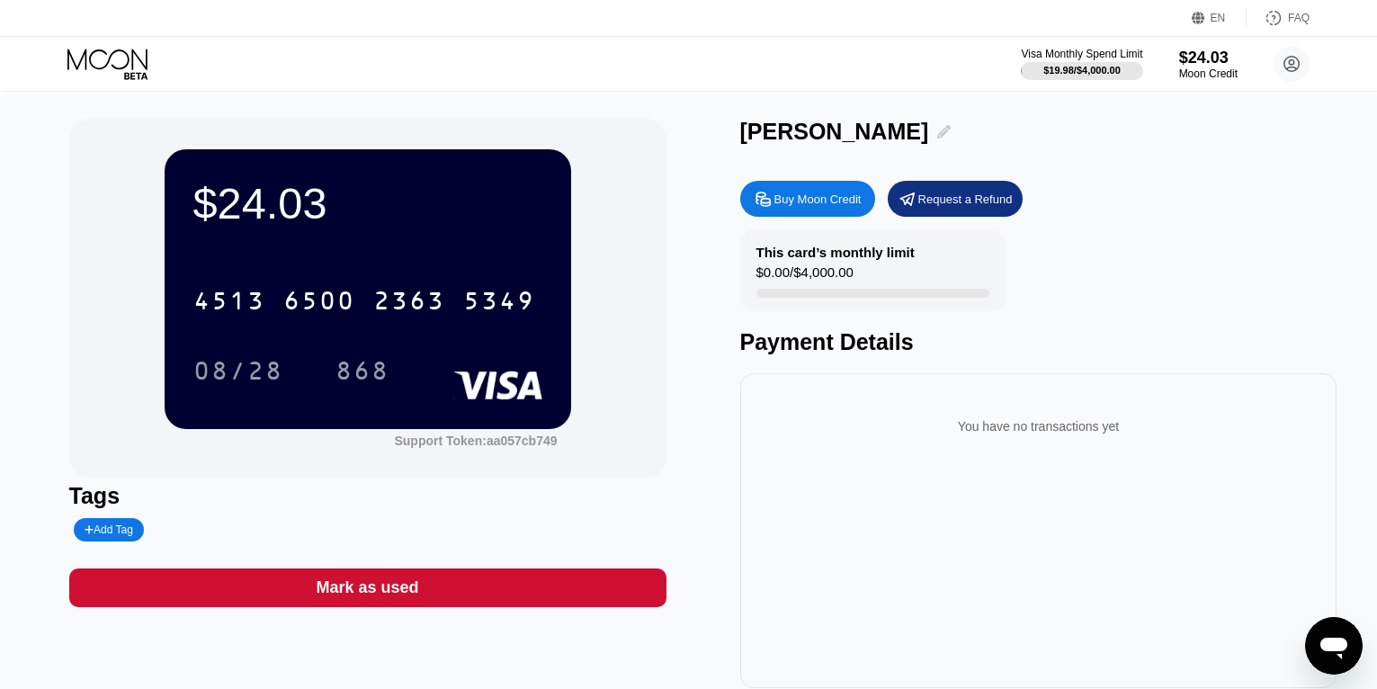
click at [937, 137] on icon at bounding box center [943, 131] width 13 height 13
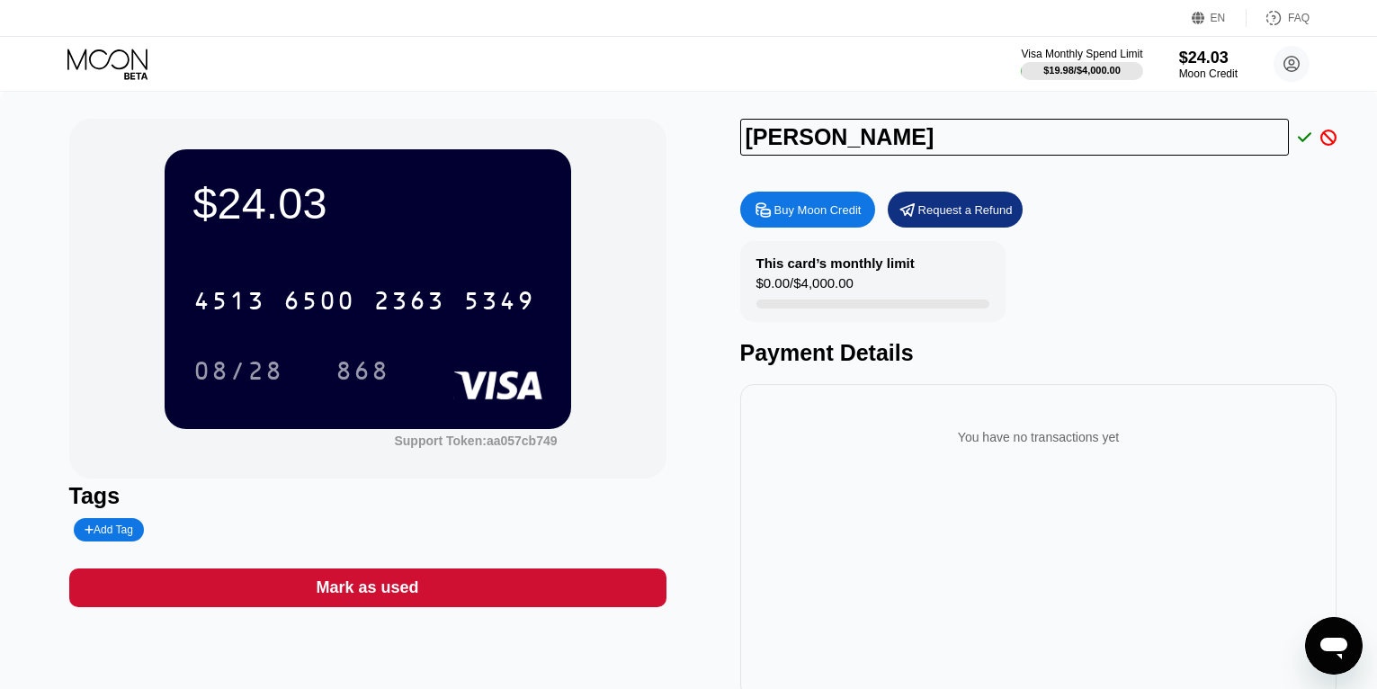
click at [1306, 140] on icon at bounding box center [1305, 137] width 14 height 16
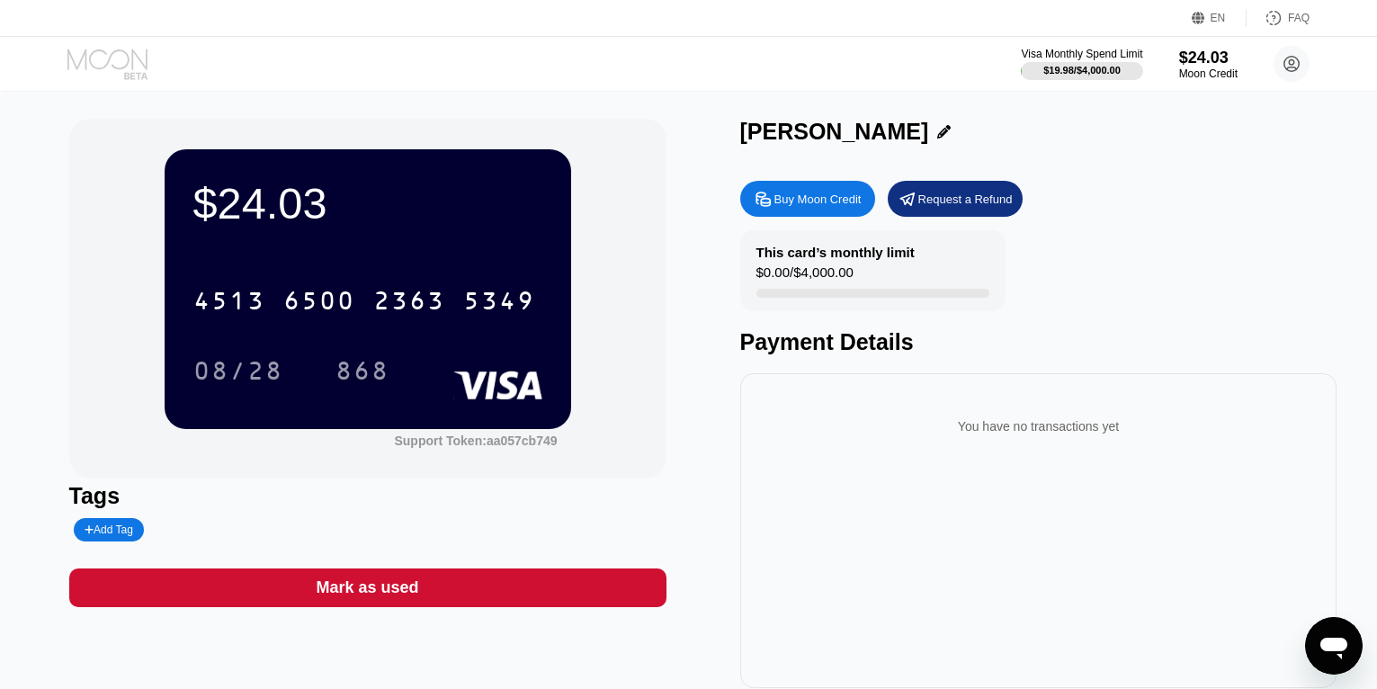
click at [118, 60] on icon at bounding box center [109, 64] width 84 height 31
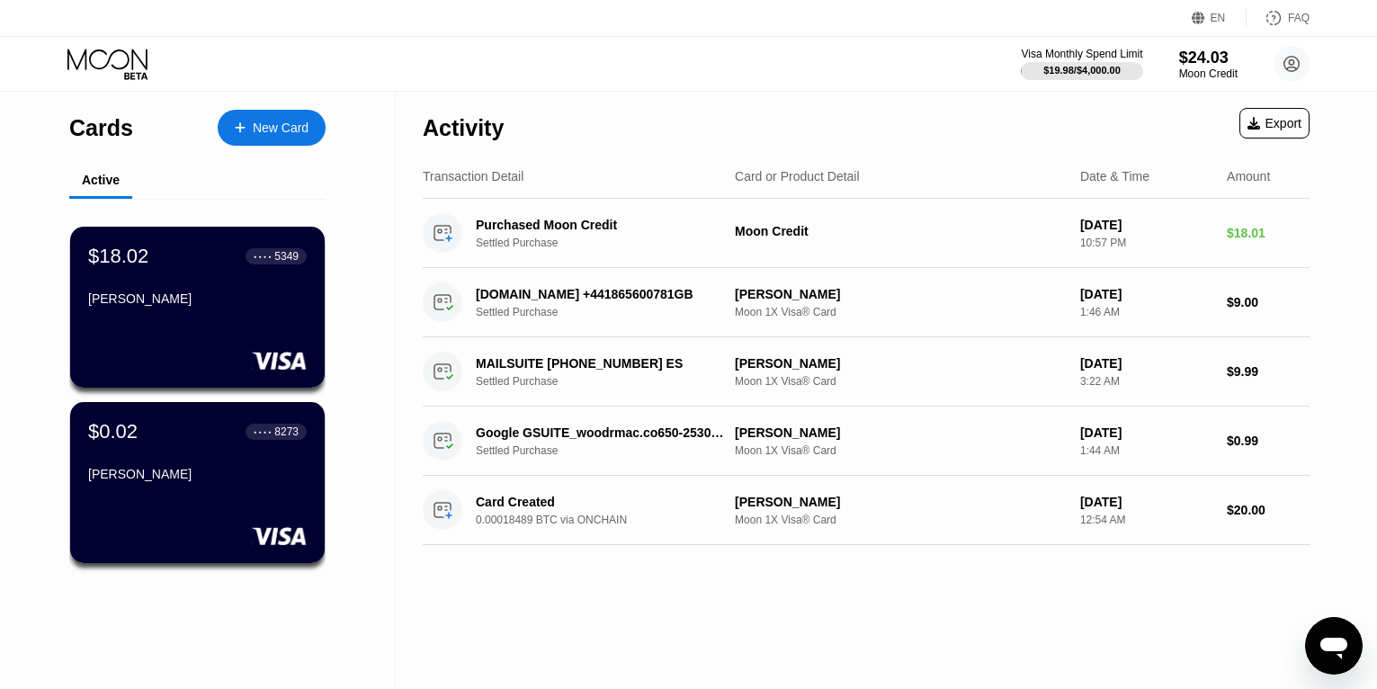
click at [227, 280] on div "$18.02 ● ● ● ● 5349 [PERSON_NAME]" at bounding box center [197, 279] width 218 height 68
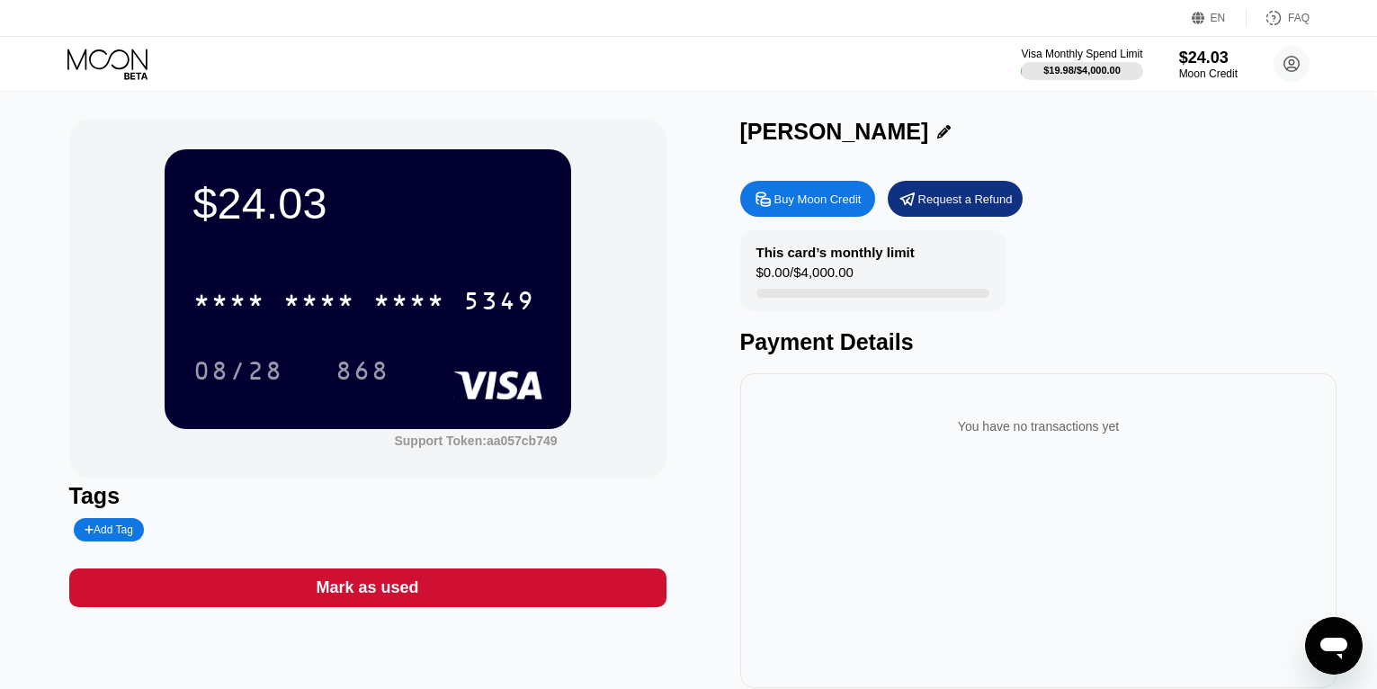
click at [258, 270] on div "* * * * * * * * * * * * 5349" at bounding box center [367, 294] width 349 height 61
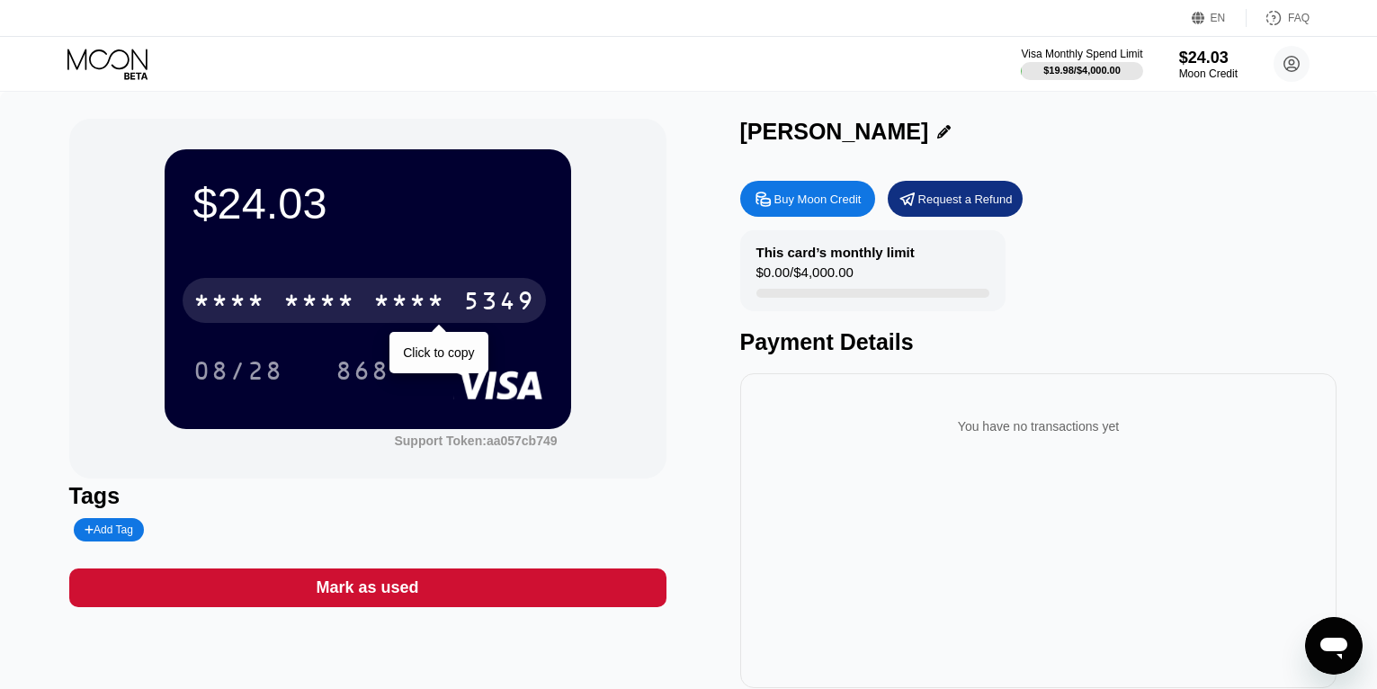
click at [306, 302] on div "* * * *" at bounding box center [319, 303] width 72 height 29
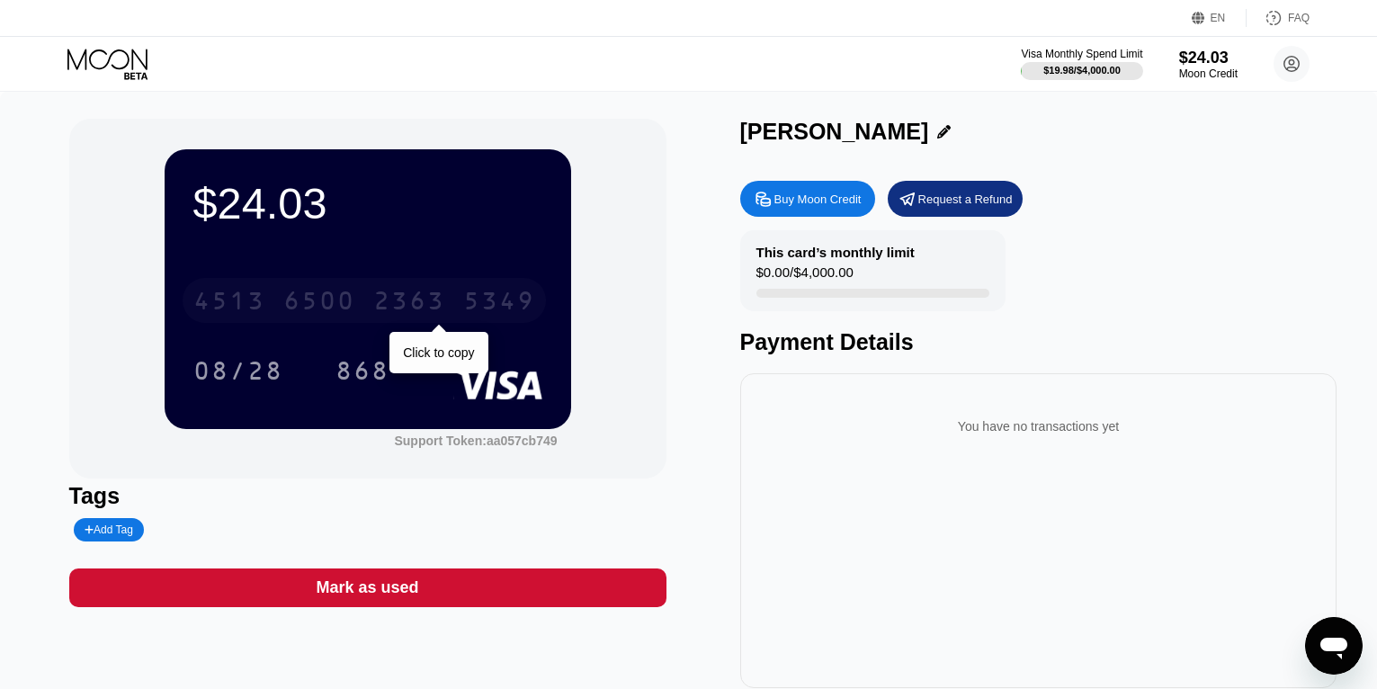
click at [384, 297] on div "2363" at bounding box center [409, 303] width 72 height 29
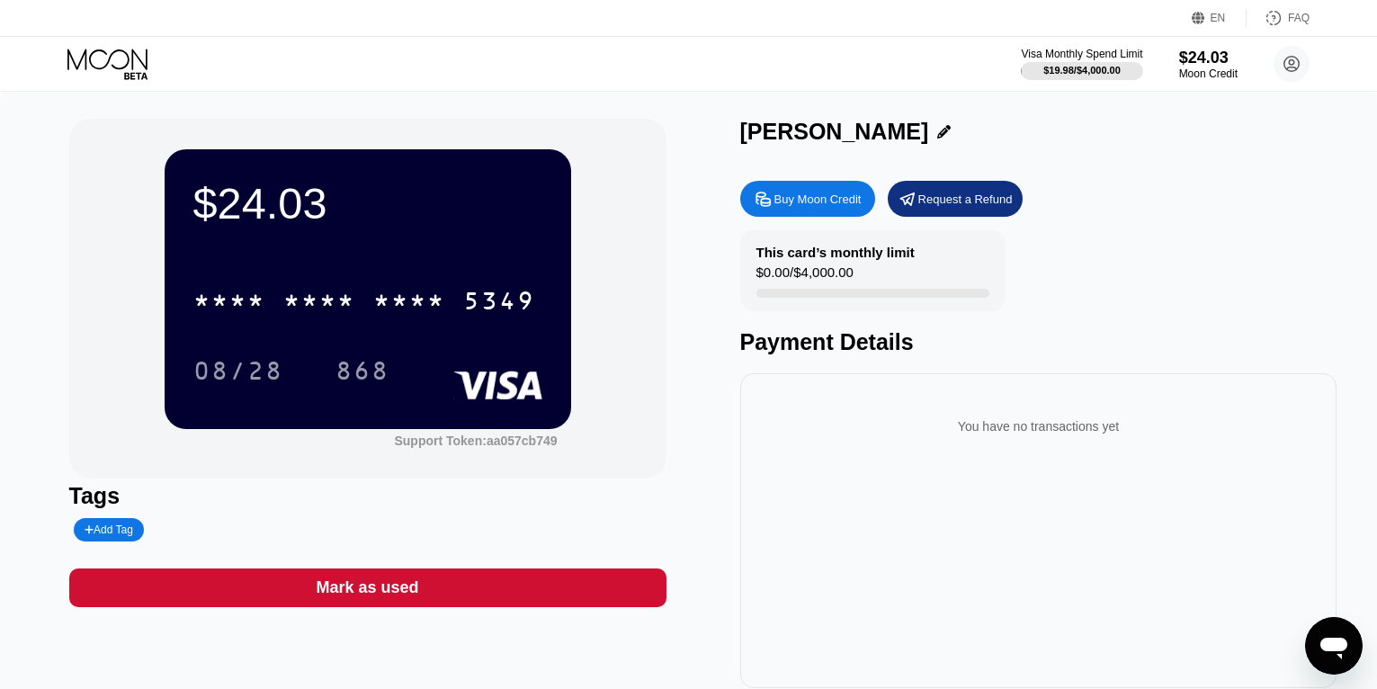
click at [496, 218] on div "$24.03" at bounding box center [367, 203] width 349 height 50
click at [127, 62] on icon at bounding box center [109, 64] width 84 height 31
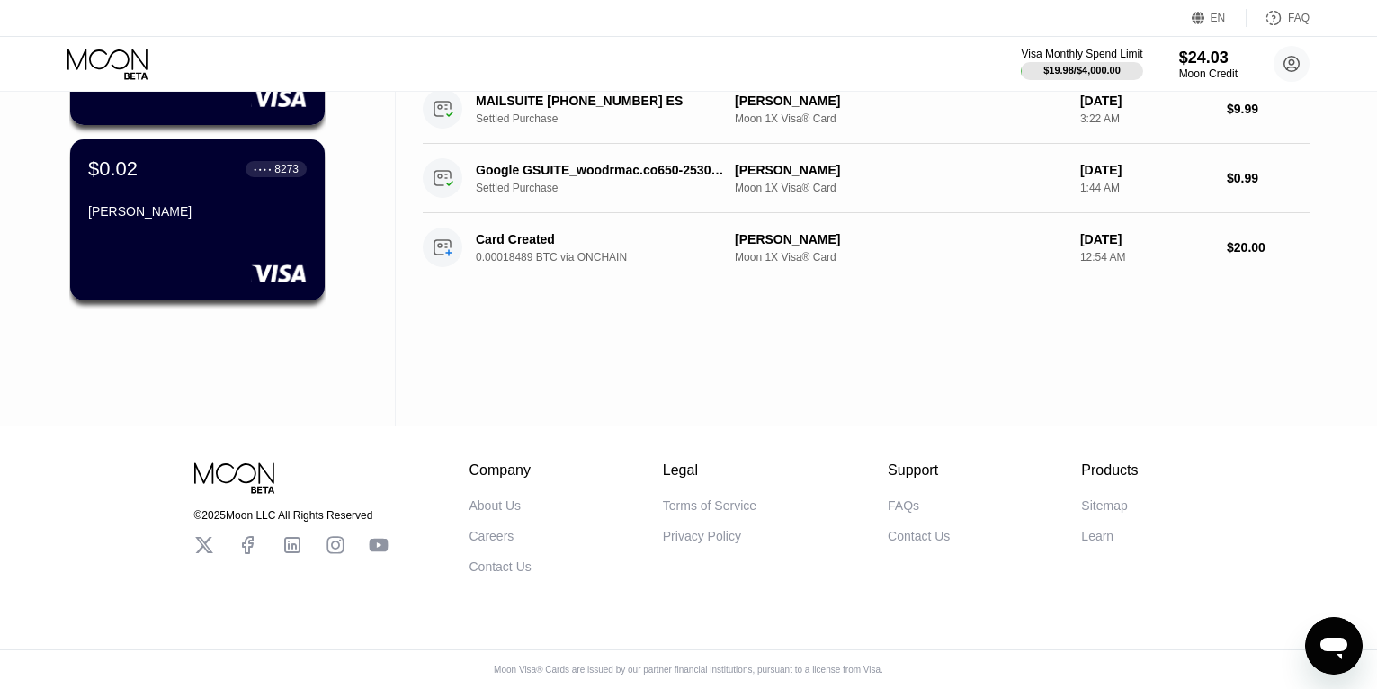
scroll to position [276, 0]
